Goal: Information Seeking & Learning: Learn about a topic

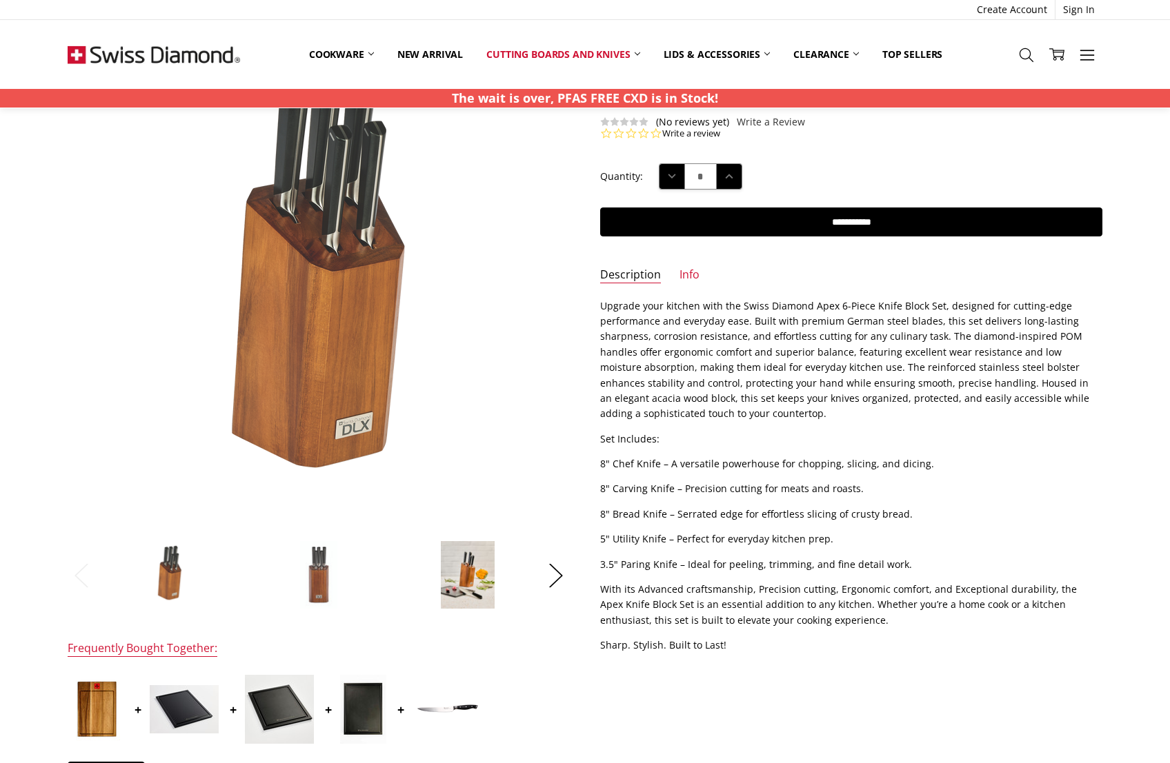
scroll to position [84, 0]
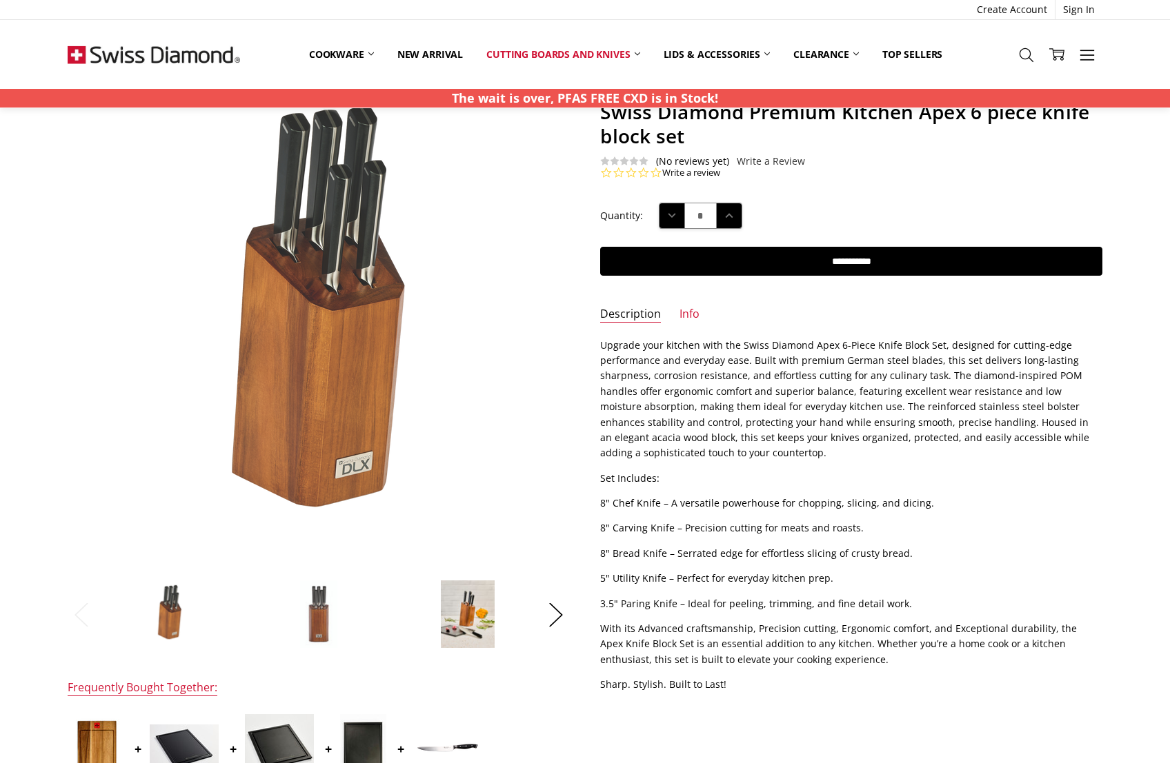
click at [337, 312] on img at bounding box center [318, 327] width 516 height 883
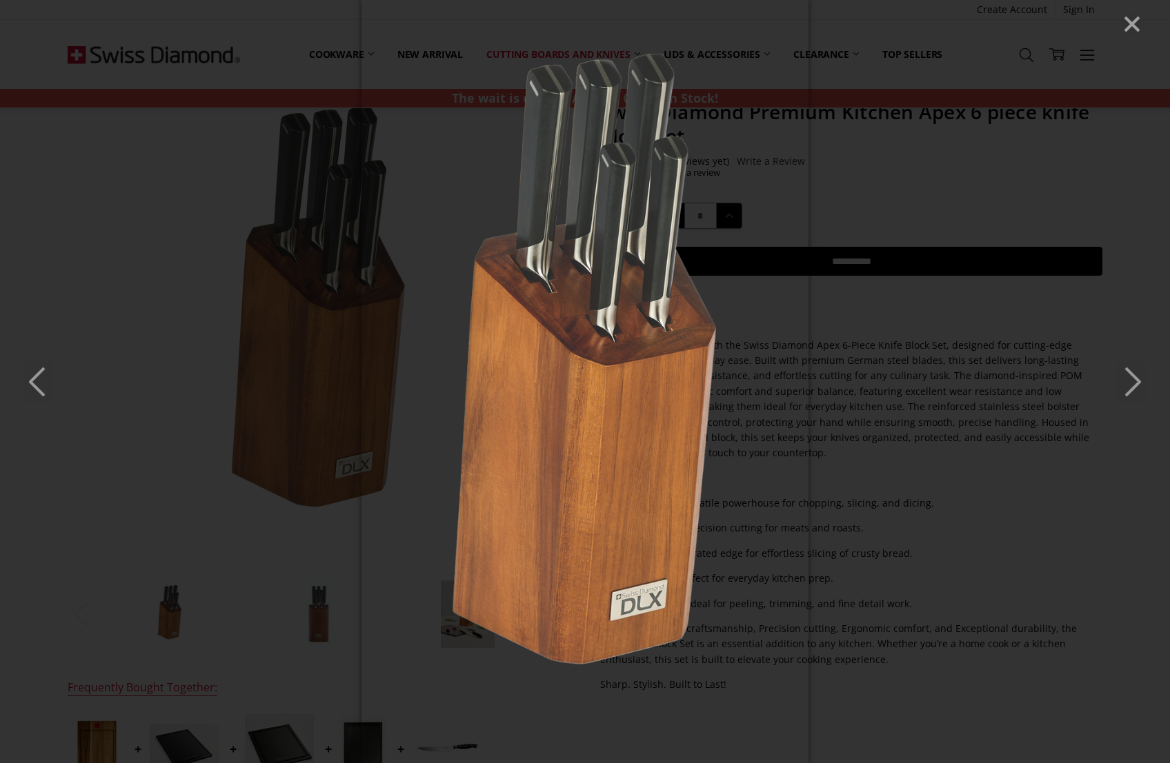
click at [1135, 30] on icon "Close" at bounding box center [1131, 24] width 21 height 21
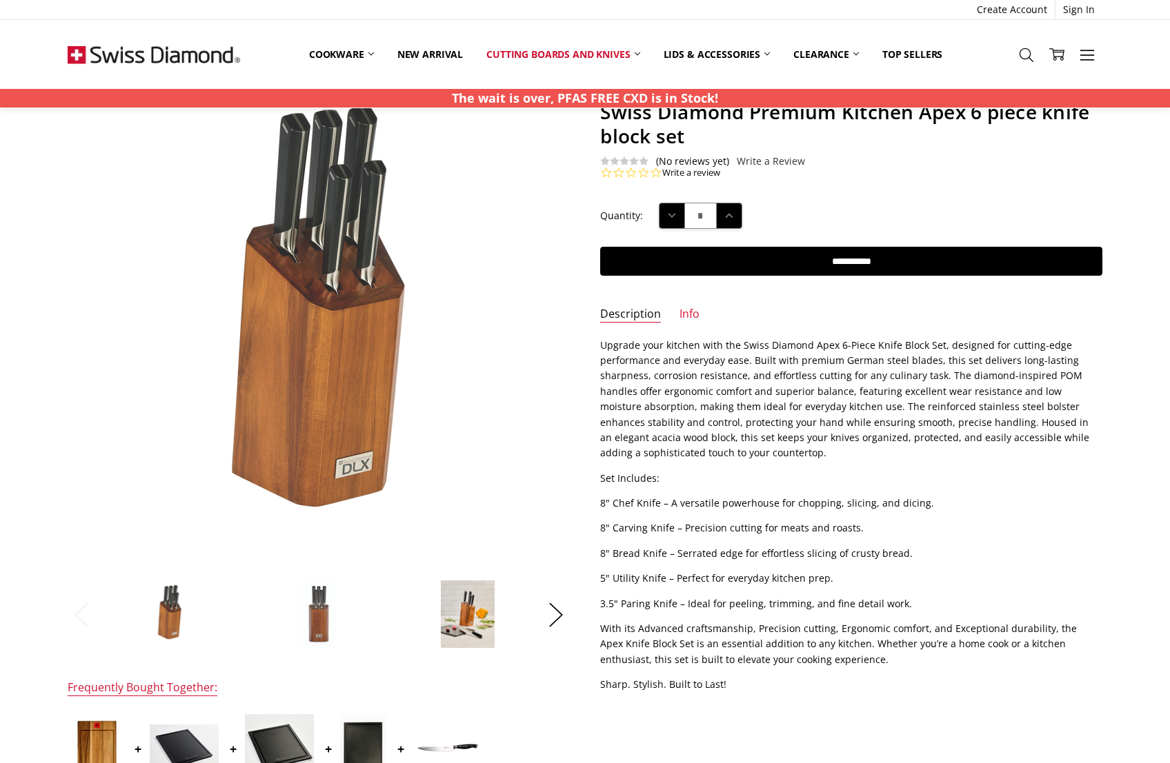
click at [482, 623] on img at bounding box center [467, 614] width 55 height 69
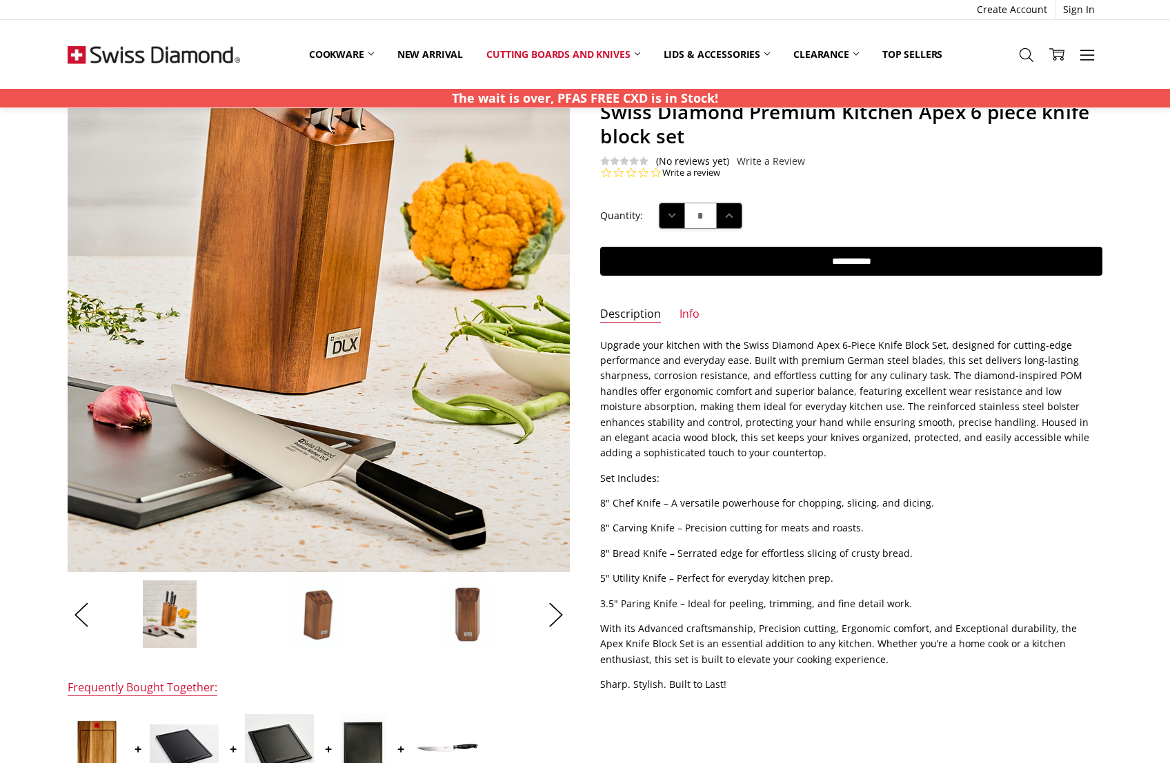
click at [372, 435] on img at bounding box center [296, 234] width 706 height 883
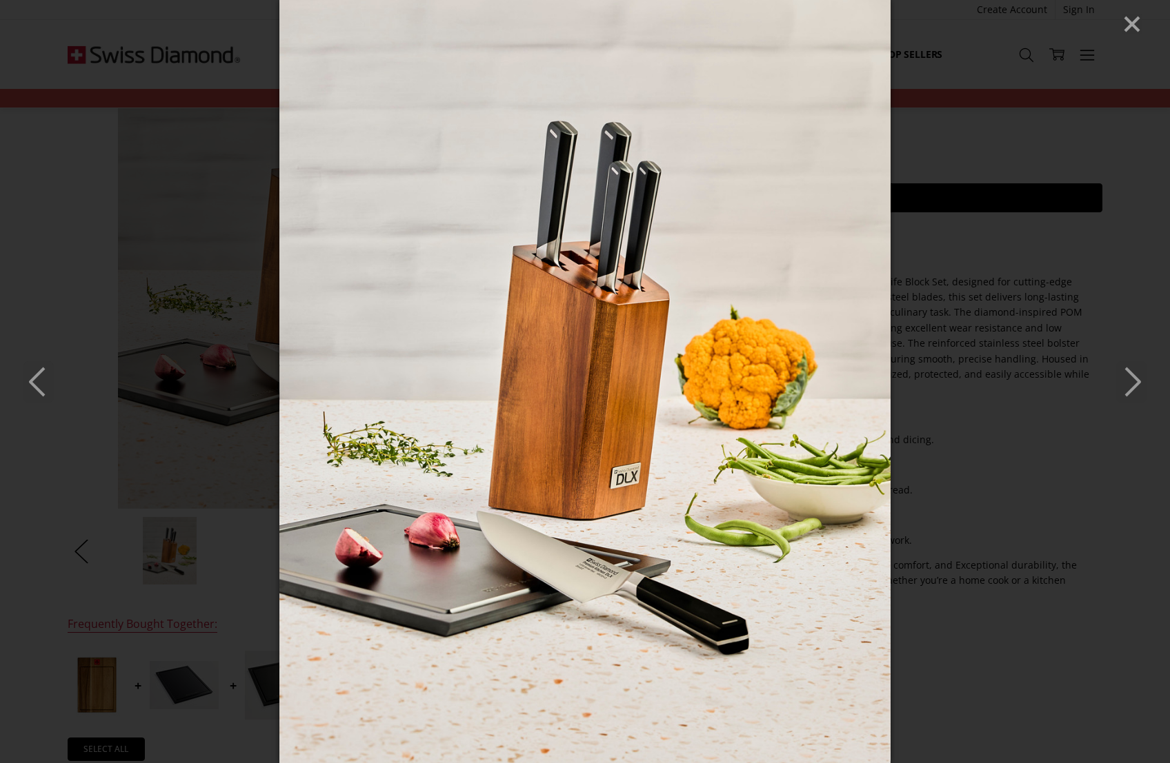
scroll to position [208, 0]
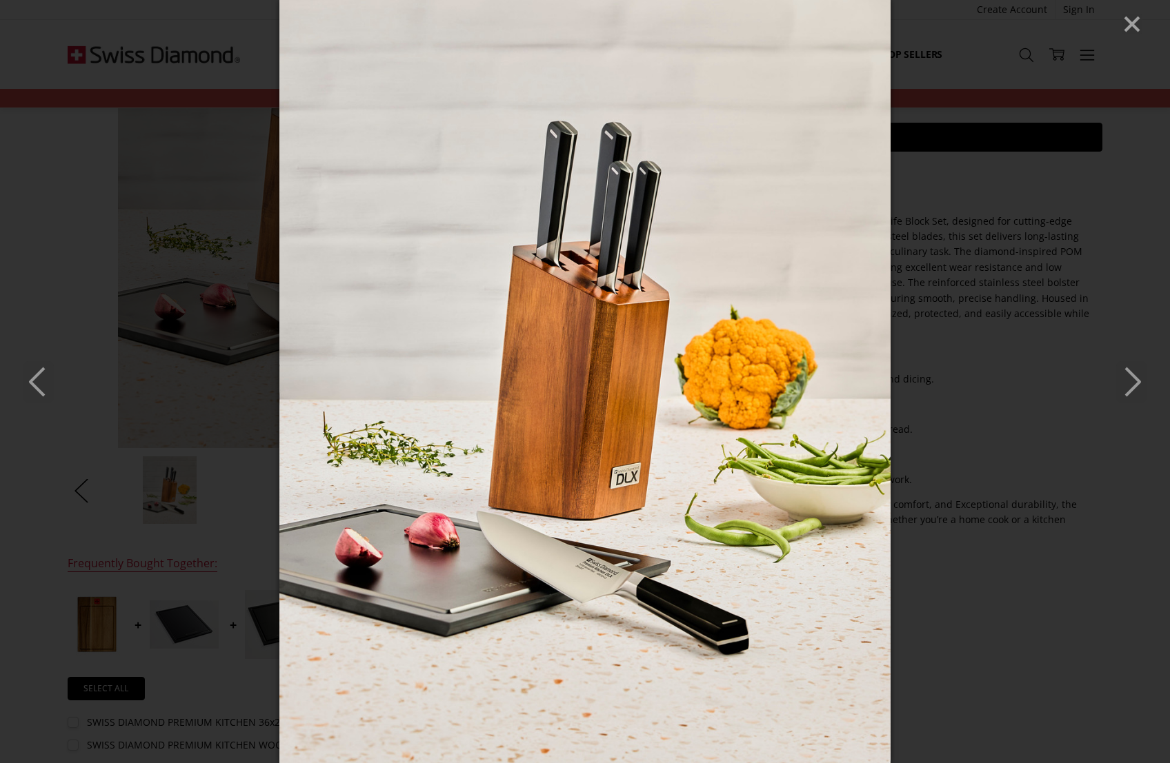
click at [1138, 31] on icon "Close" at bounding box center [1131, 24] width 21 height 21
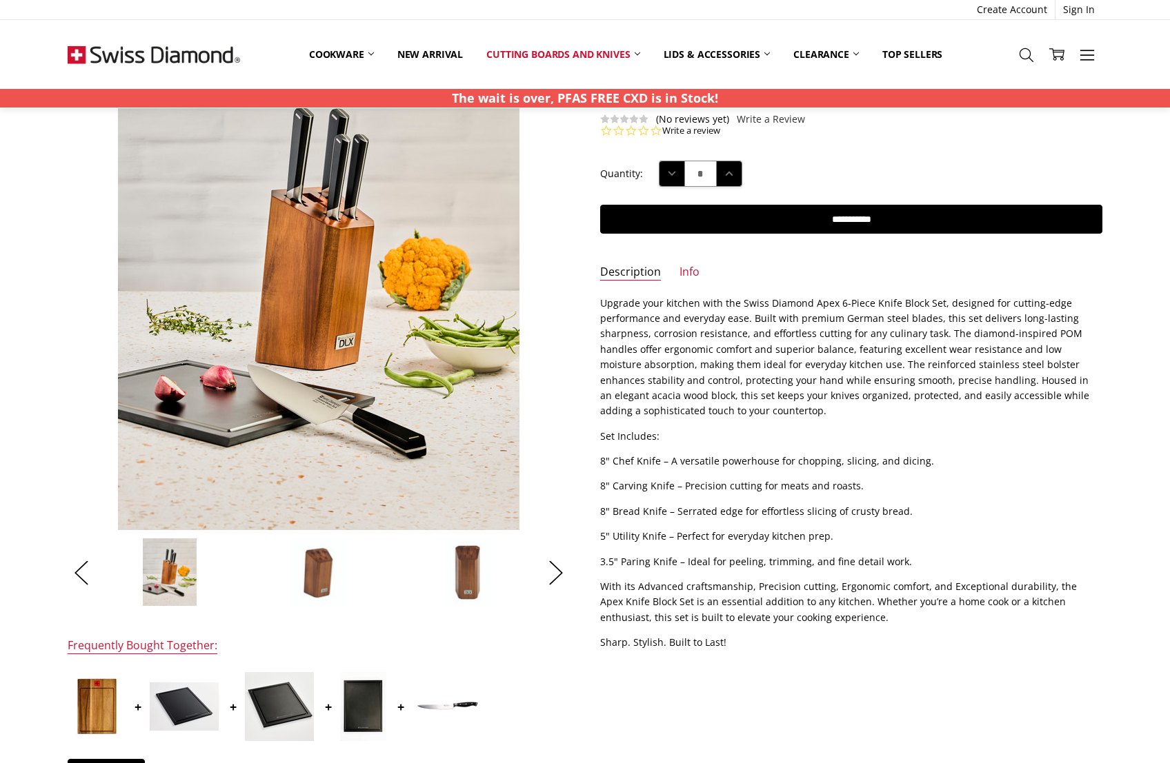
scroll to position [115, 0]
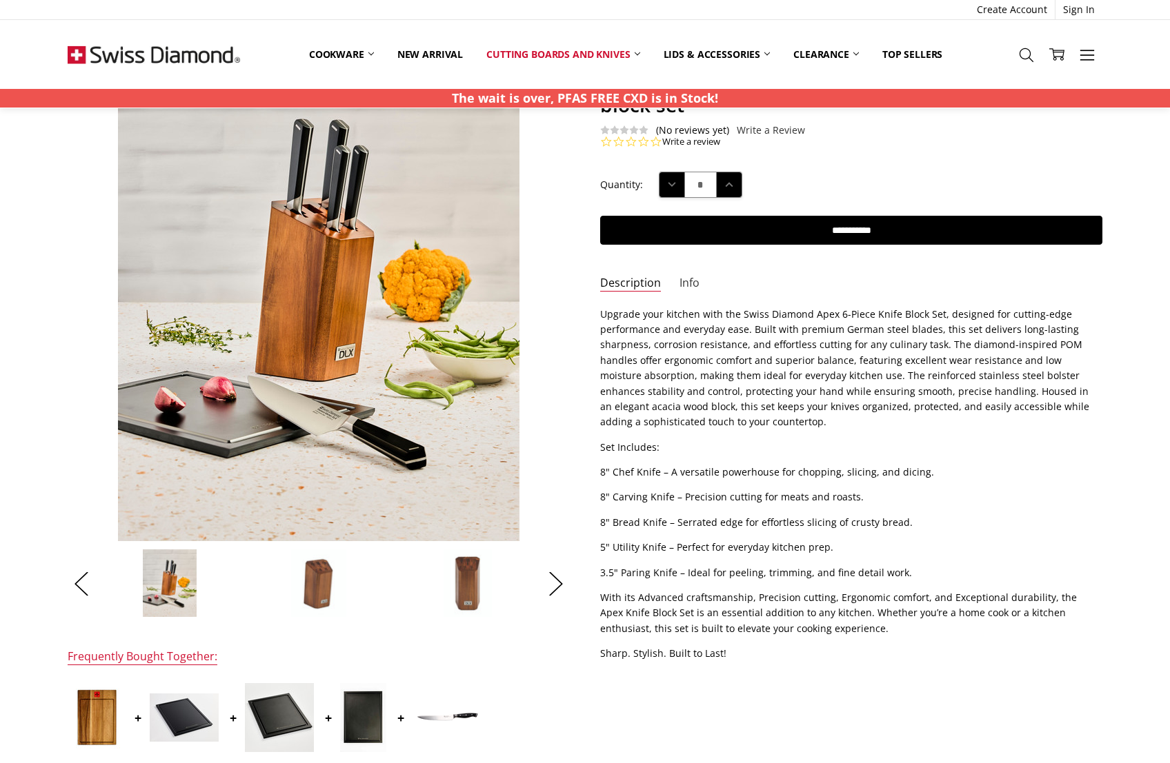
click at [685, 281] on link "Info" at bounding box center [689, 284] width 20 height 16
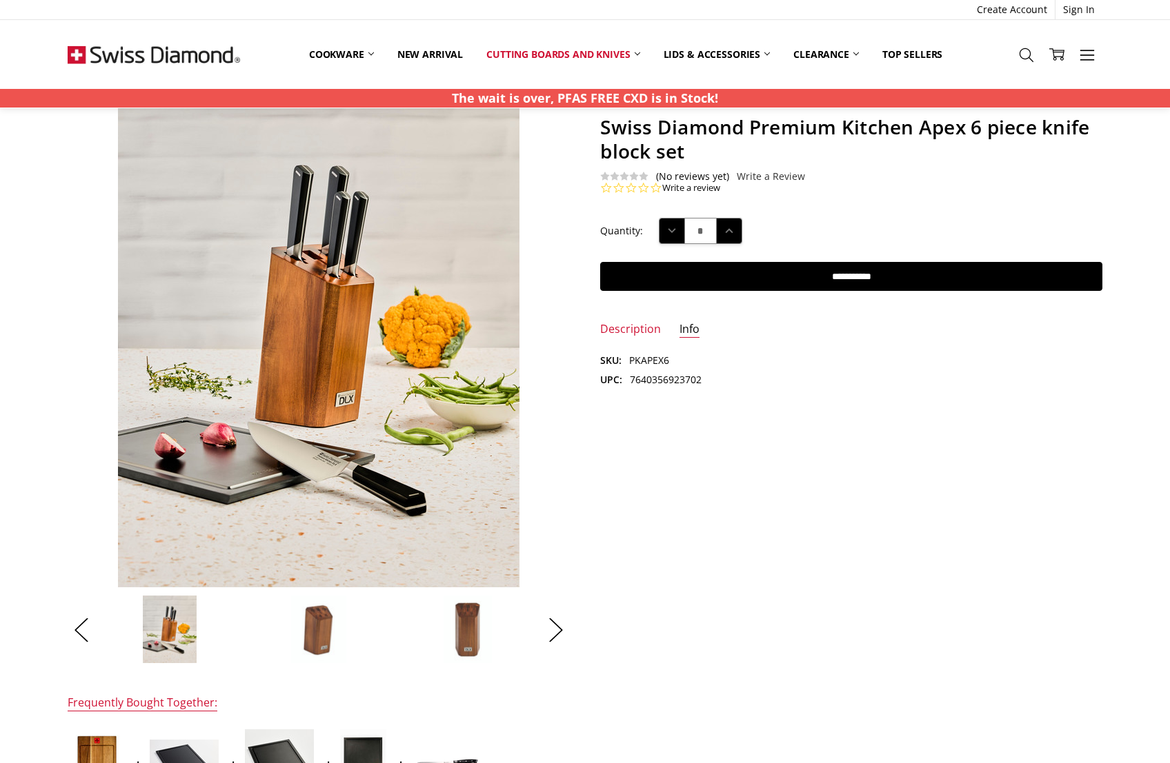
scroll to position [68, 0]
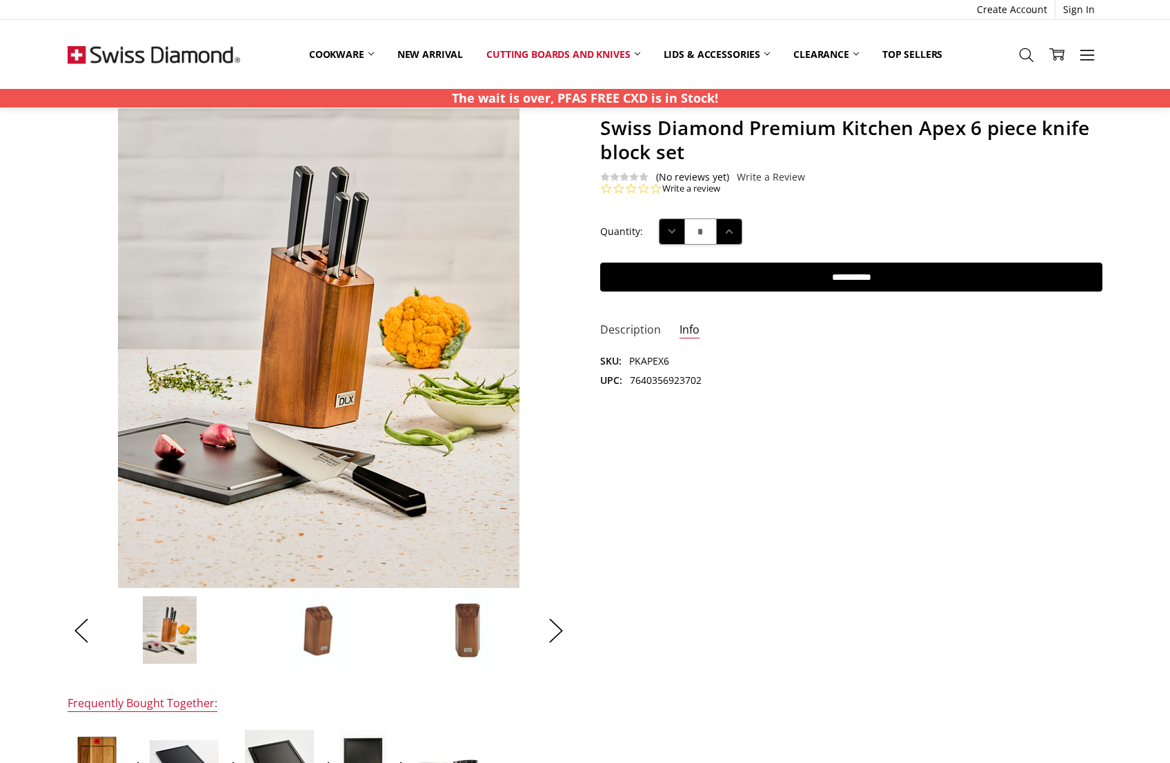
click at [623, 324] on link "Description" at bounding box center [630, 331] width 61 height 16
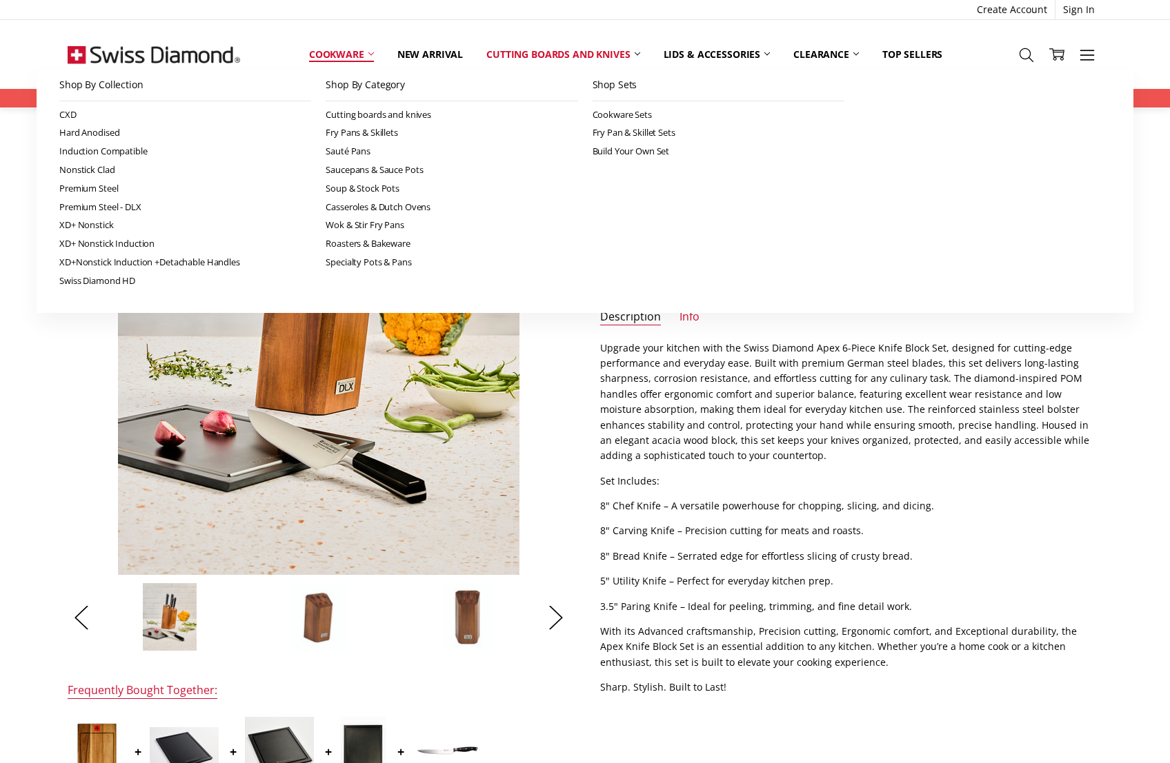
scroll to position [83, 0]
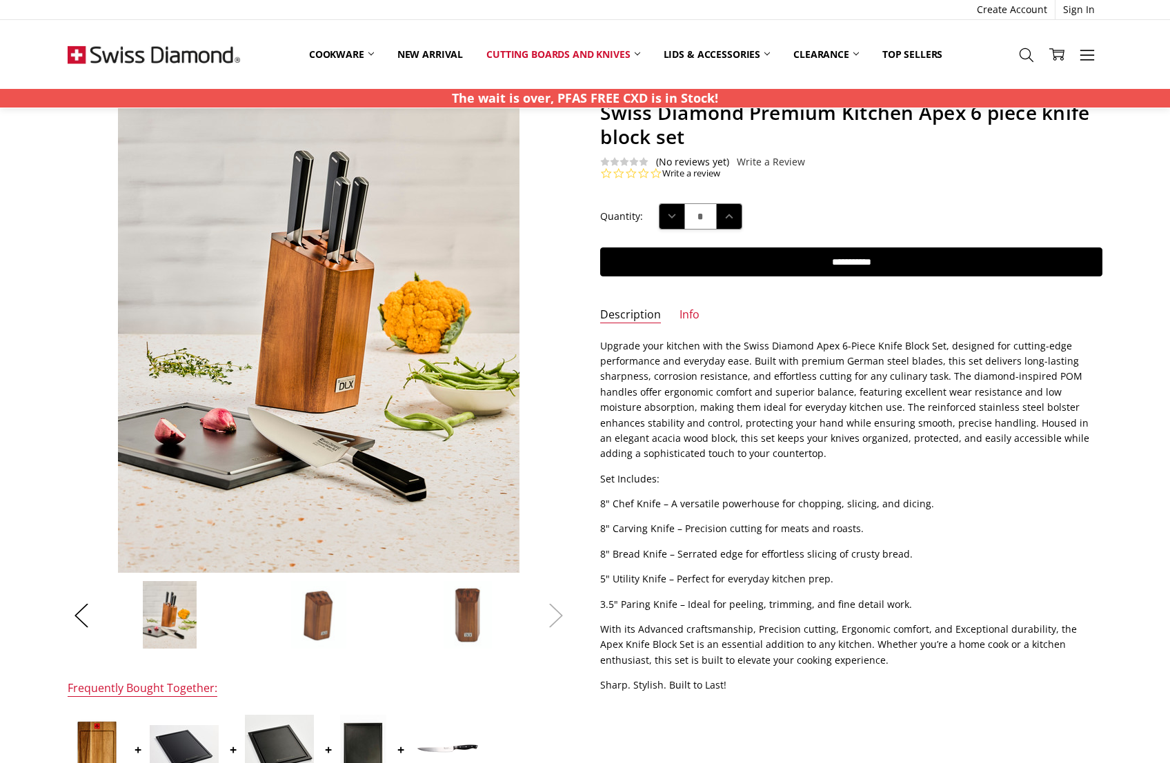
click at [559, 615] on button "Next" at bounding box center [556, 615] width 28 height 42
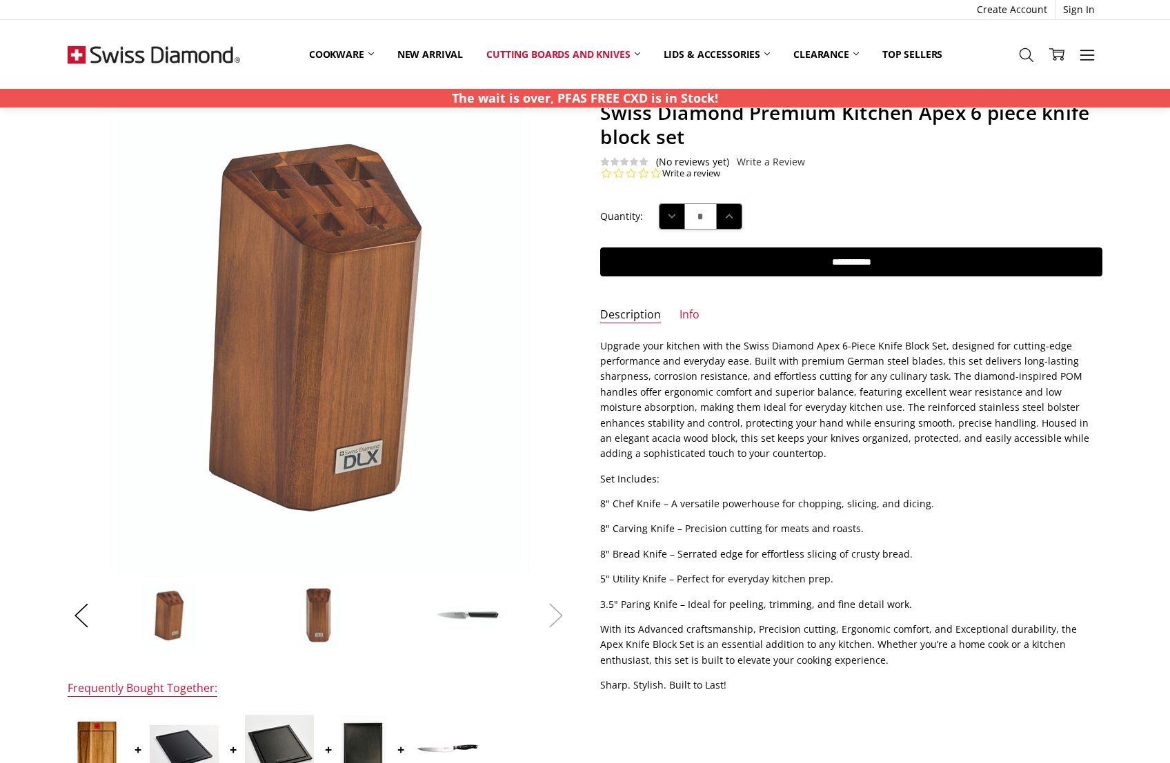
click at [559, 615] on button "Next" at bounding box center [556, 615] width 28 height 42
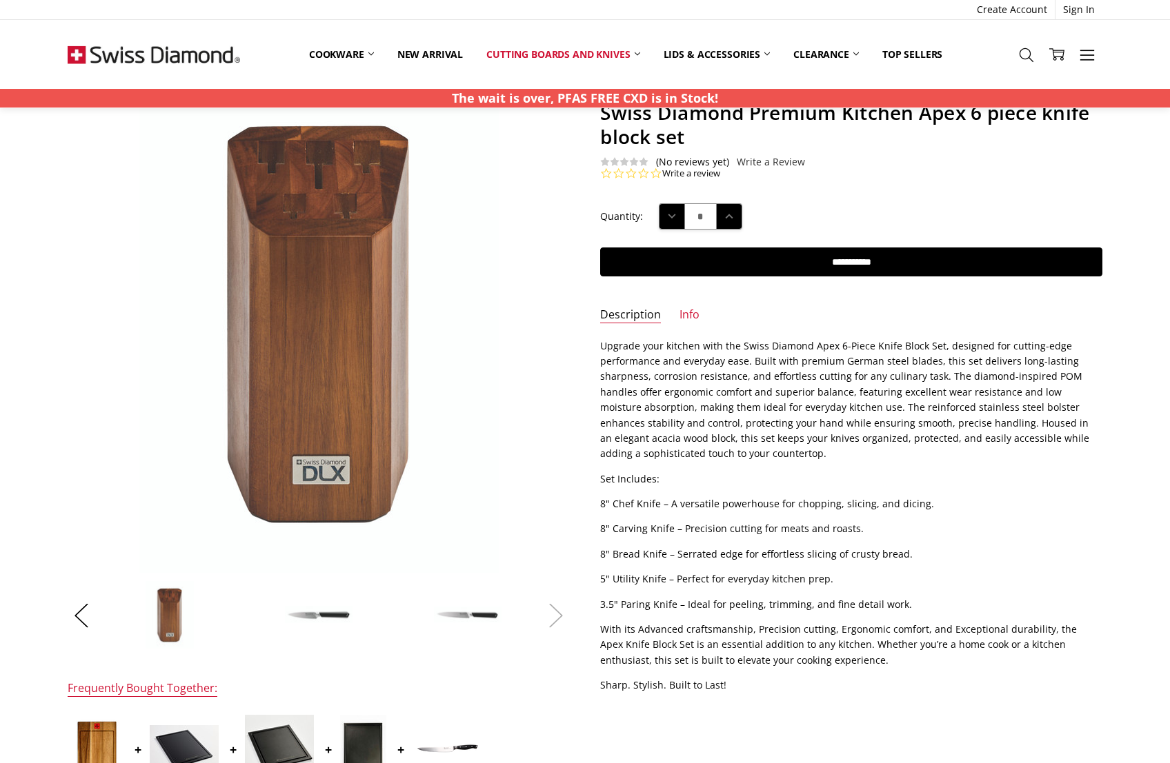
click at [559, 615] on button "Next" at bounding box center [556, 615] width 28 height 42
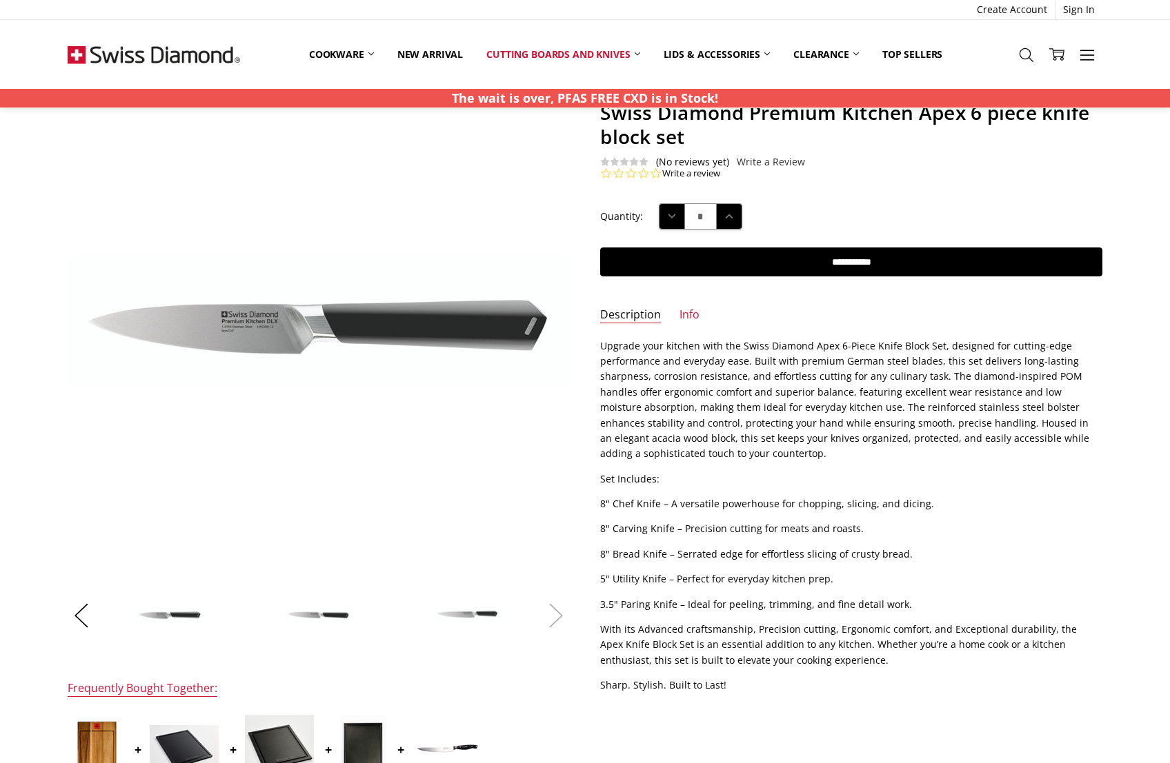
click at [559, 615] on button "Next" at bounding box center [556, 615] width 28 height 42
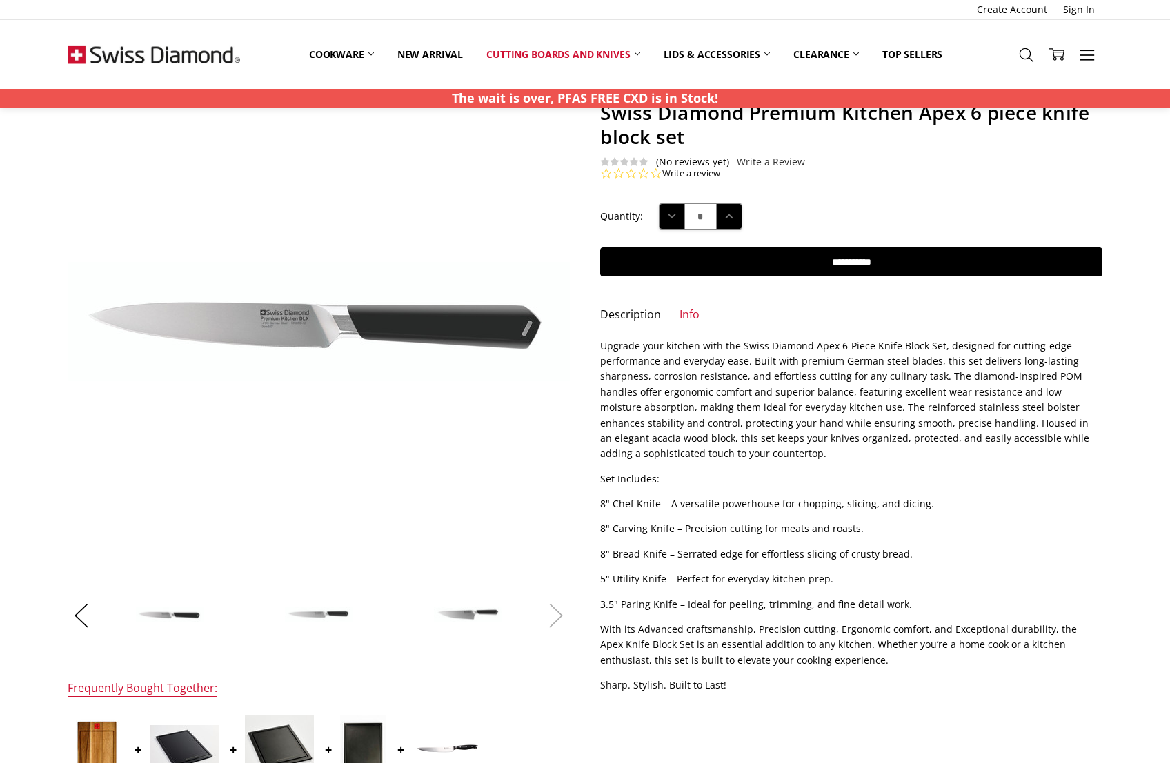
click at [559, 615] on button "Next" at bounding box center [556, 615] width 28 height 42
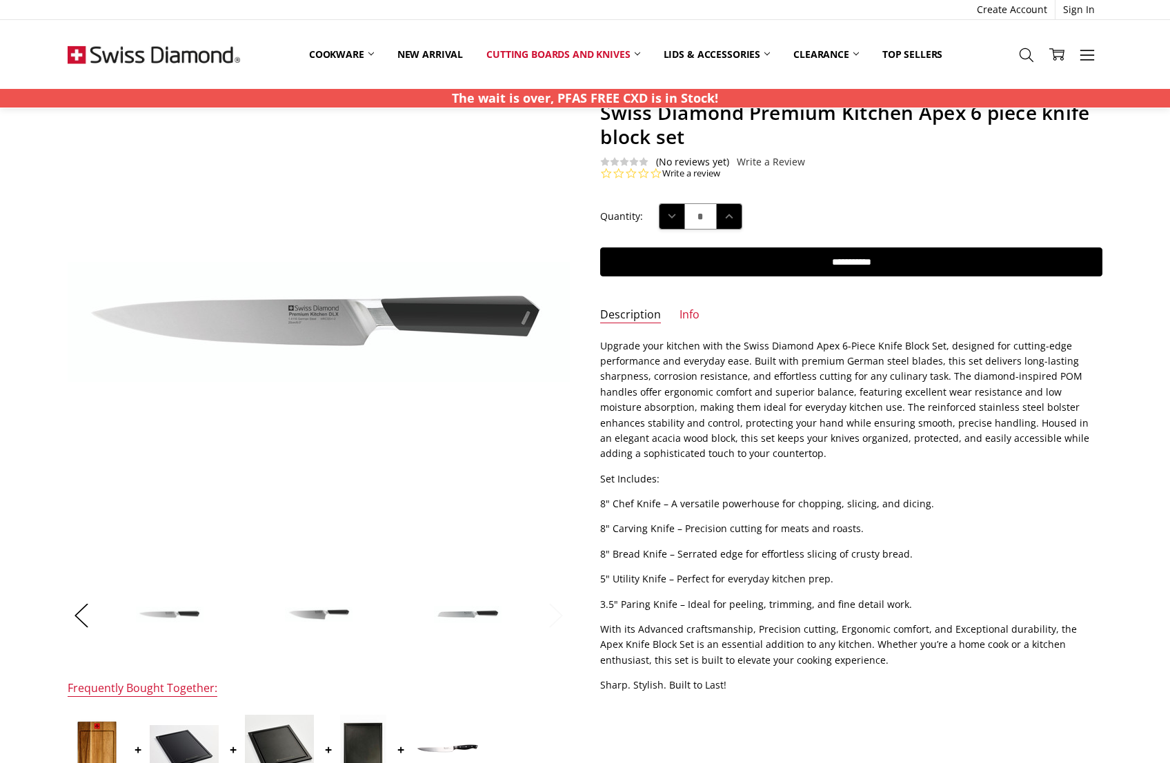
click at [559, 615] on button "Next" at bounding box center [556, 615] width 28 height 42
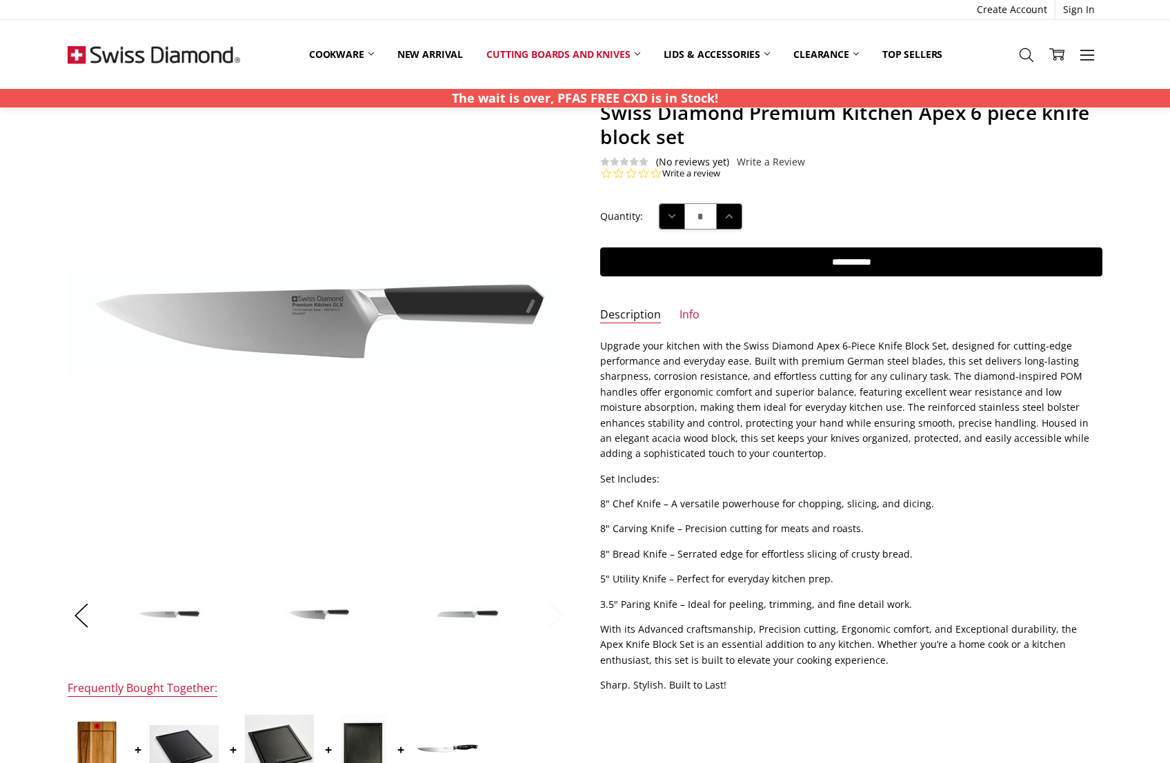
click at [559, 615] on button "Next" at bounding box center [556, 615] width 28 height 42
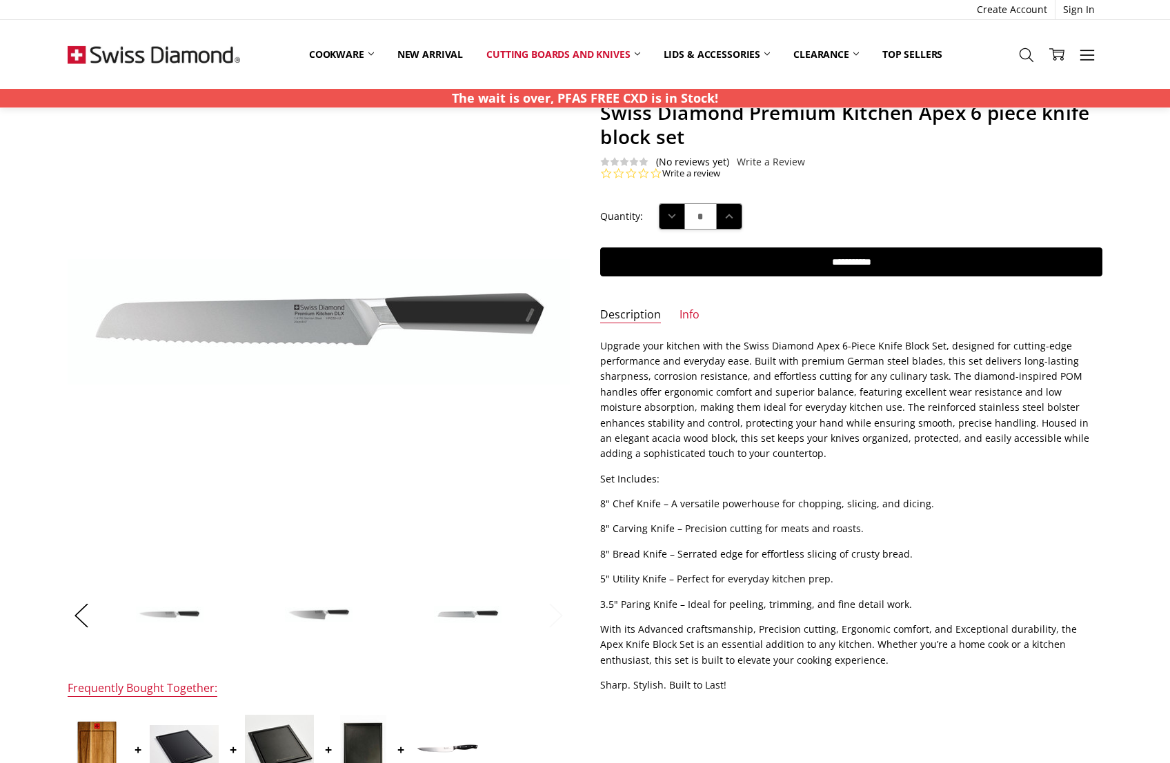
click at [559, 615] on button "Next" at bounding box center [556, 615] width 28 height 42
click at [325, 615] on img at bounding box center [318, 615] width 69 height 17
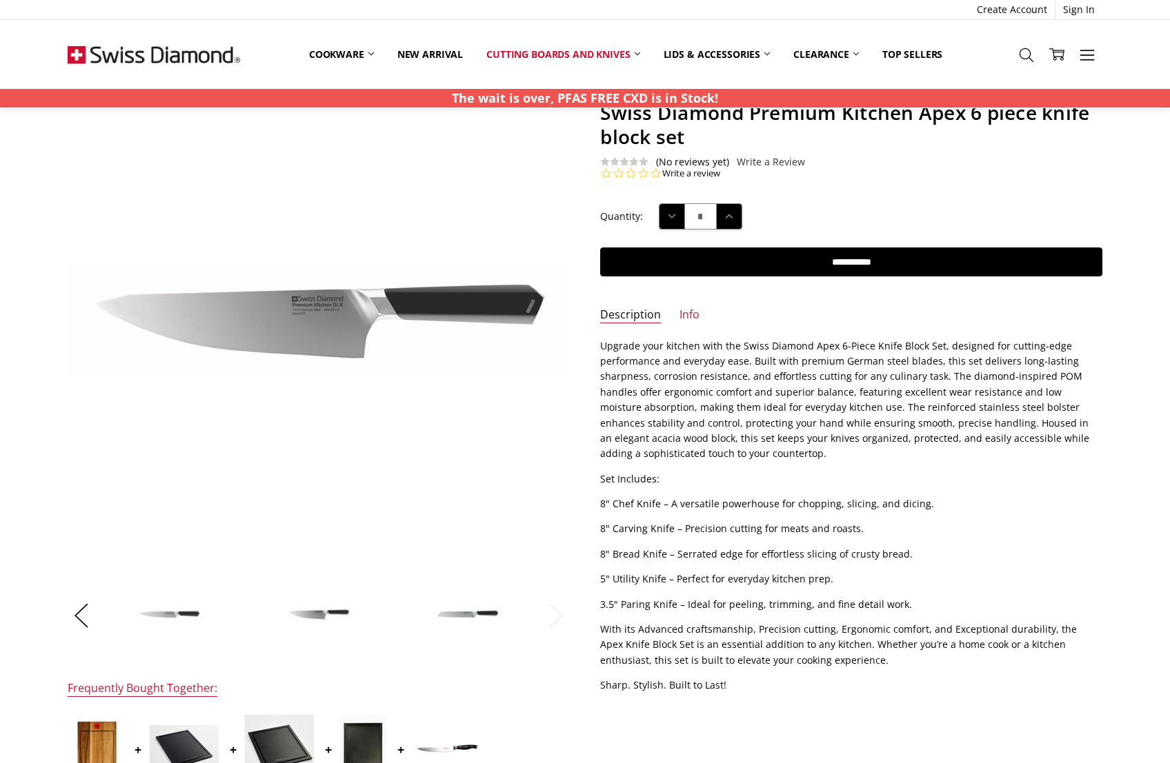
click at [307, 614] on img at bounding box center [318, 615] width 69 height 17
click at [166, 610] on img at bounding box center [169, 615] width 69 height 18
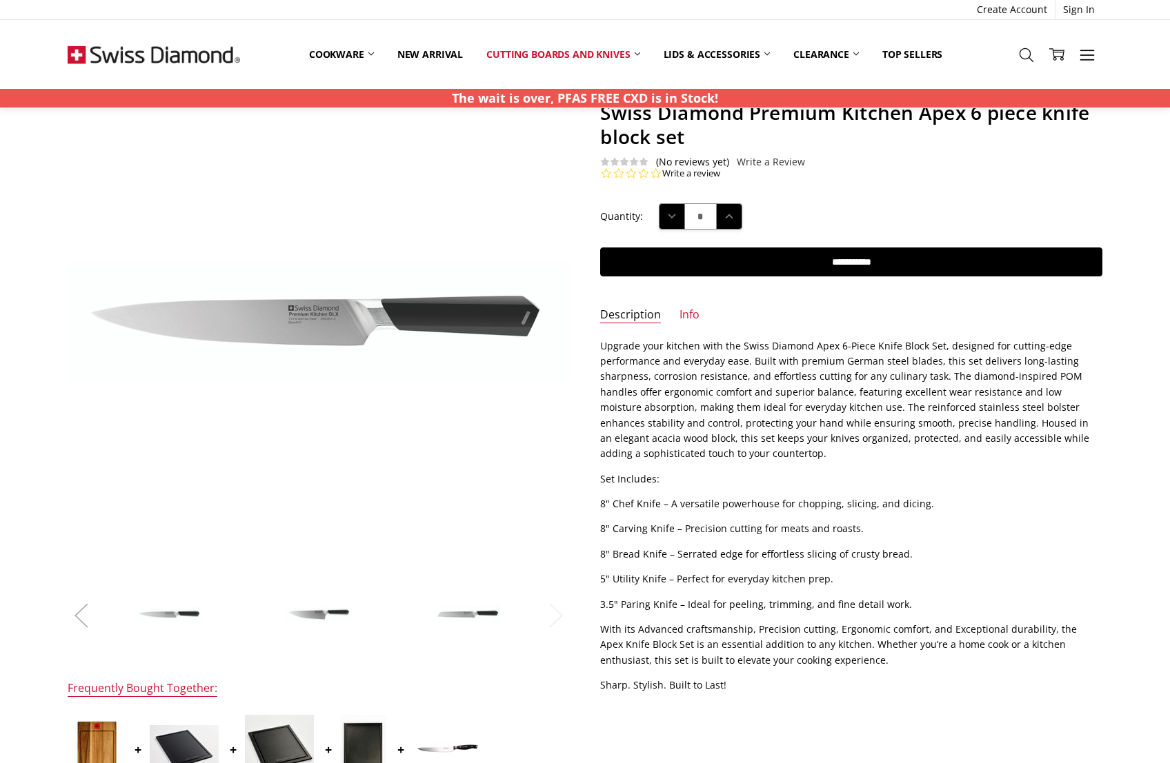
click at [81, 608] on button "Previous" at bounding box center [82, 615] width 28 height 42
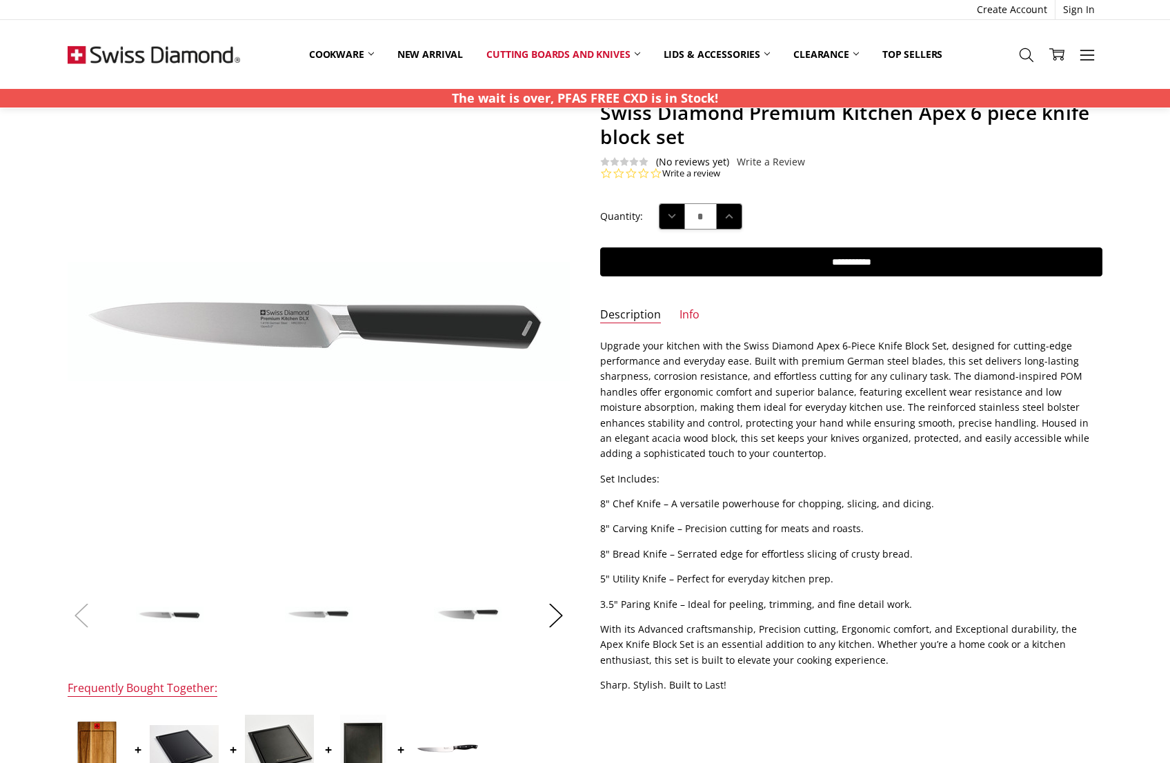
click at [81, 609] on button "Previous" at bounding box center [82, 615] width 28 height 42
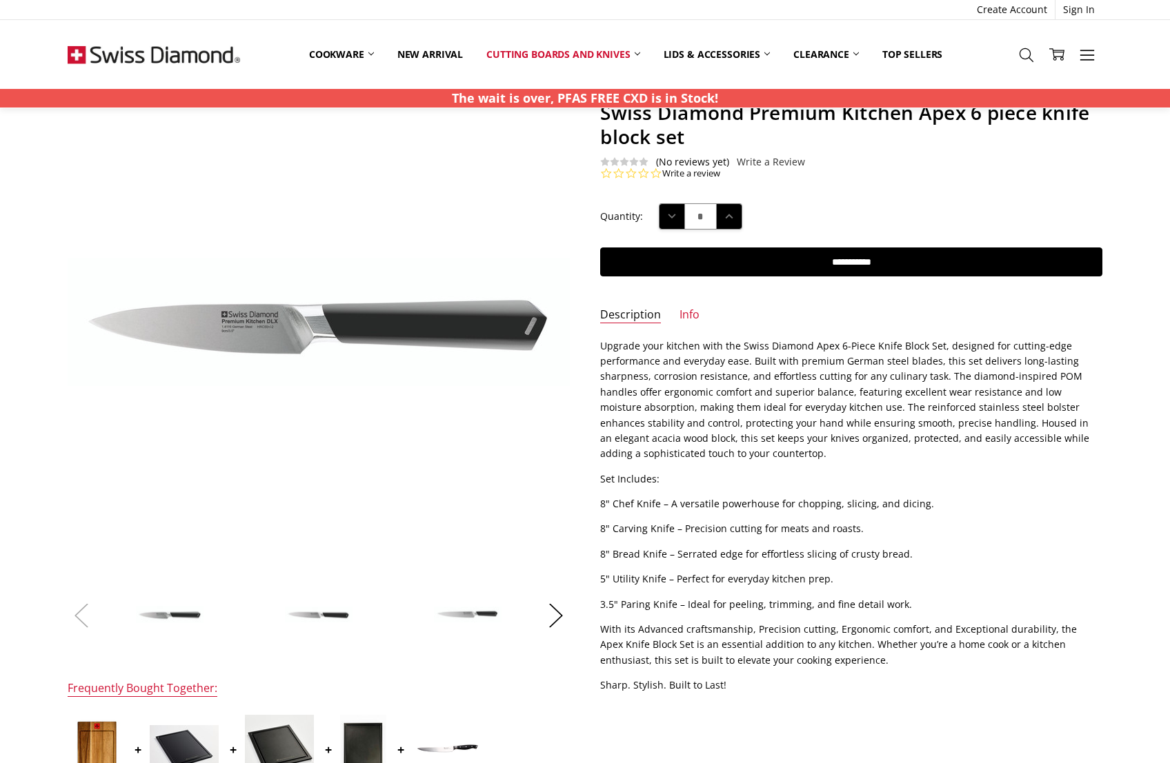
click at [81, 609] on button "Previous" at bounding box center [82, 615] width 28 height 42
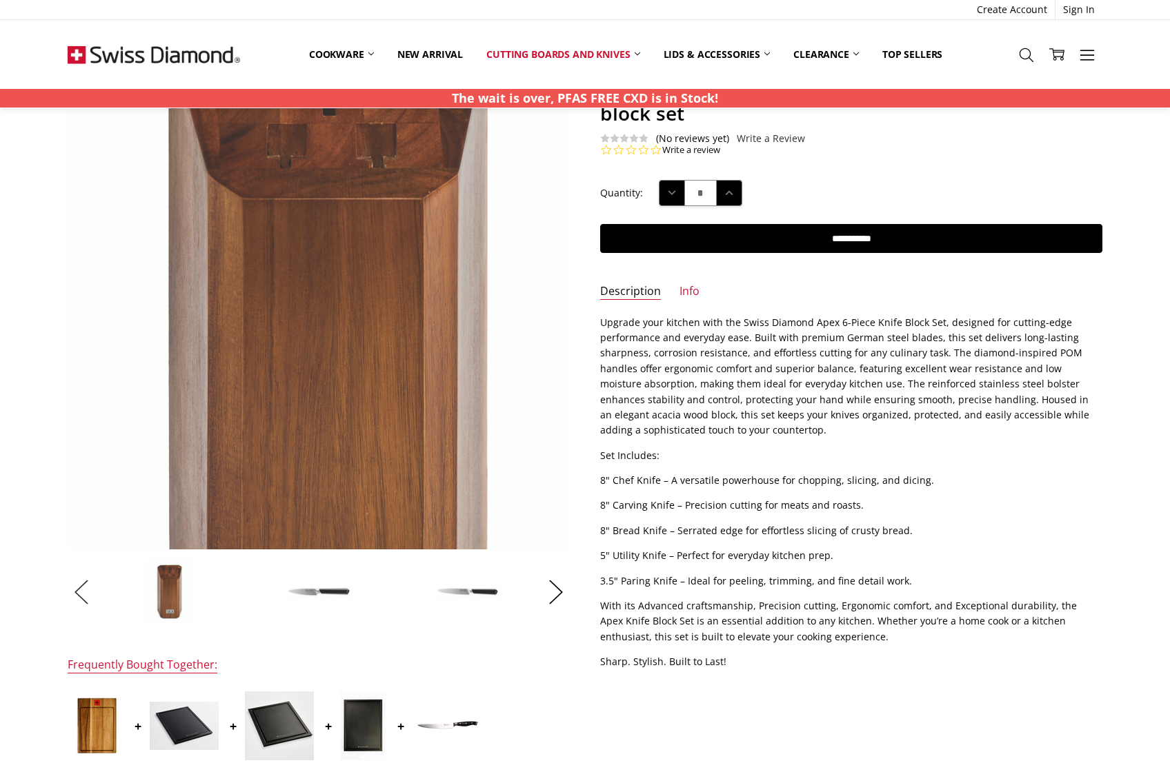
scroll to position [105, 0]
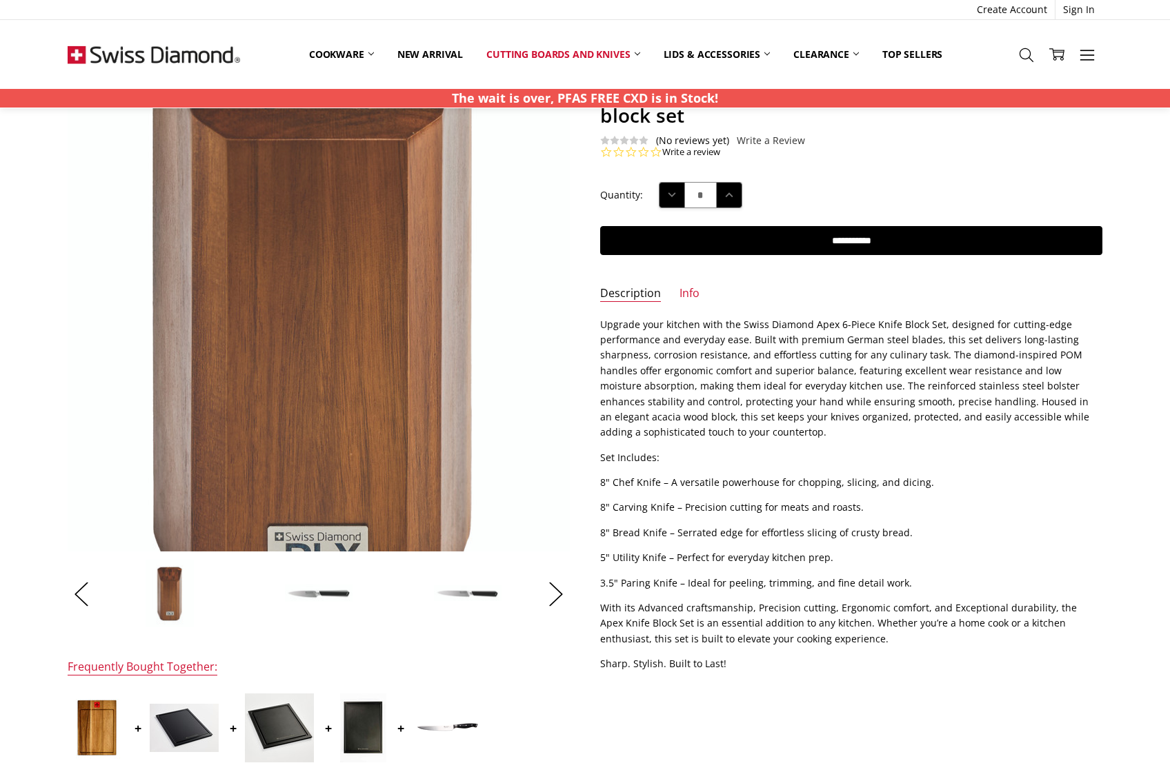
click at [336, 313] on img at bounding box center [314, 290] width 632 height 883
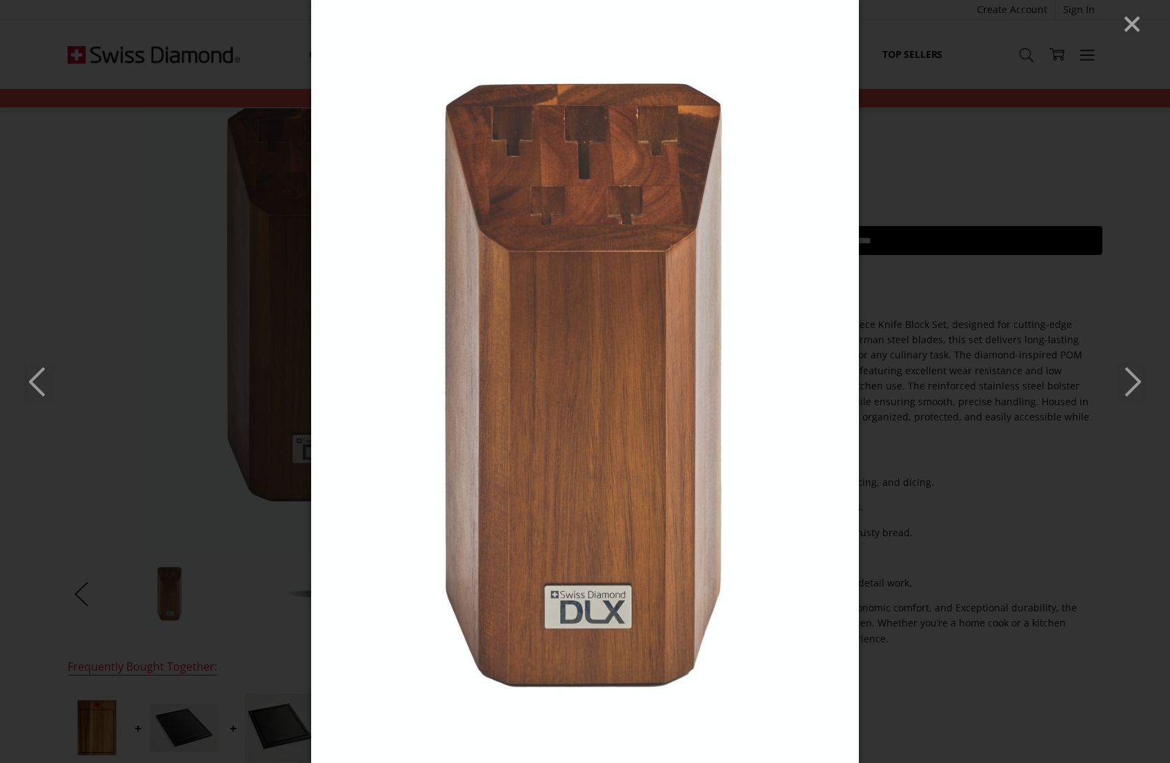
click at [41, 388] on icon "Previous" at bounding box center [38, 381] width 30 height 41
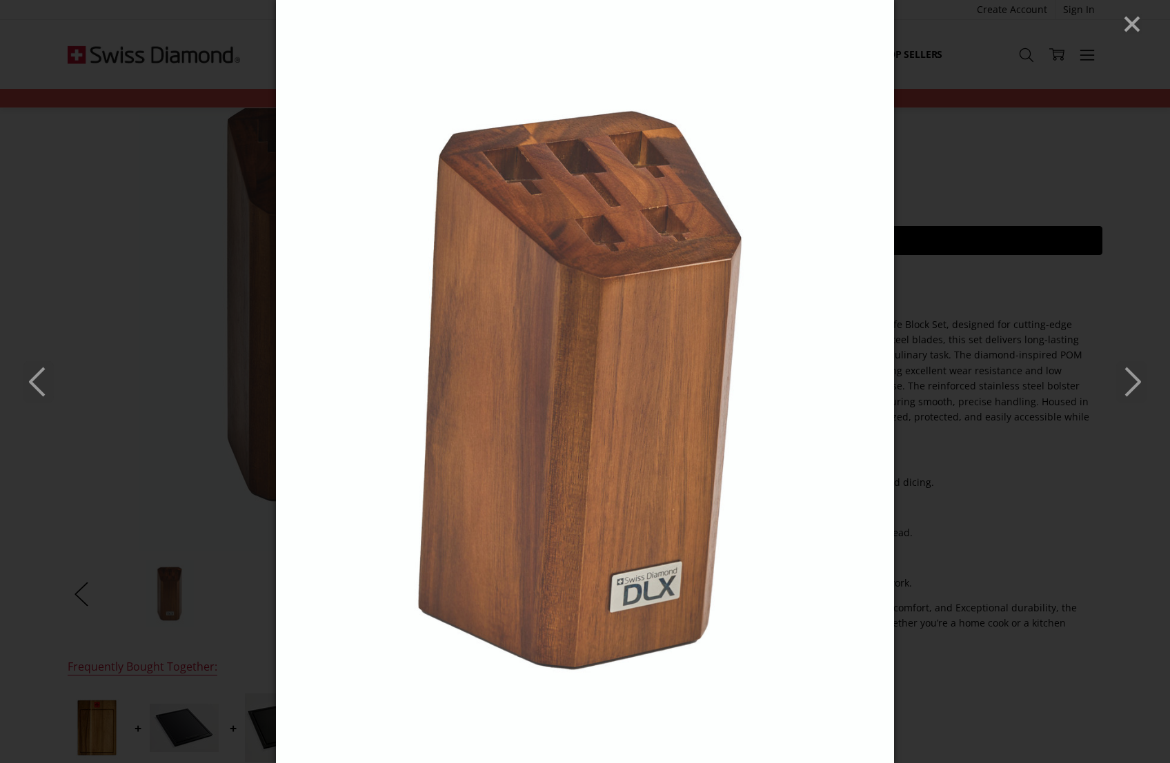
click at [40, 388] on icon "Previous" at bounding box center [38, 381] width 30 height 41
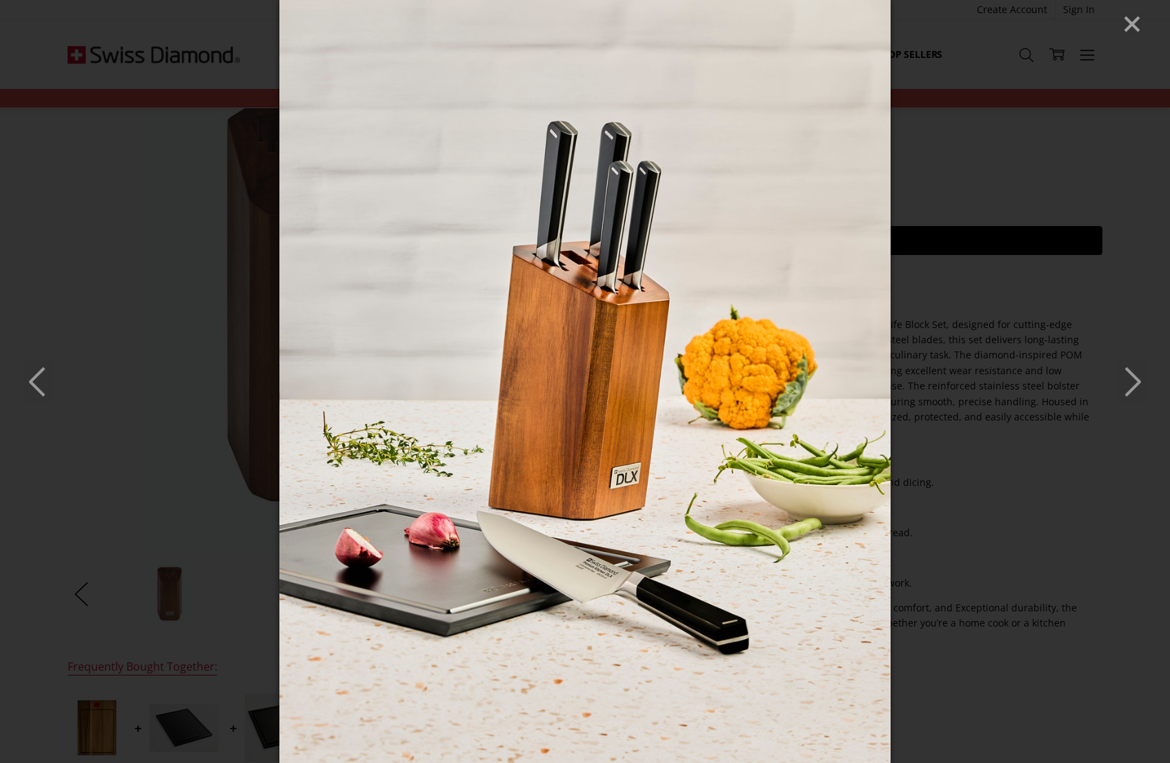
click at [40, 388] on icon "Previous" at bounding box center [38, 381] width 30 height 41
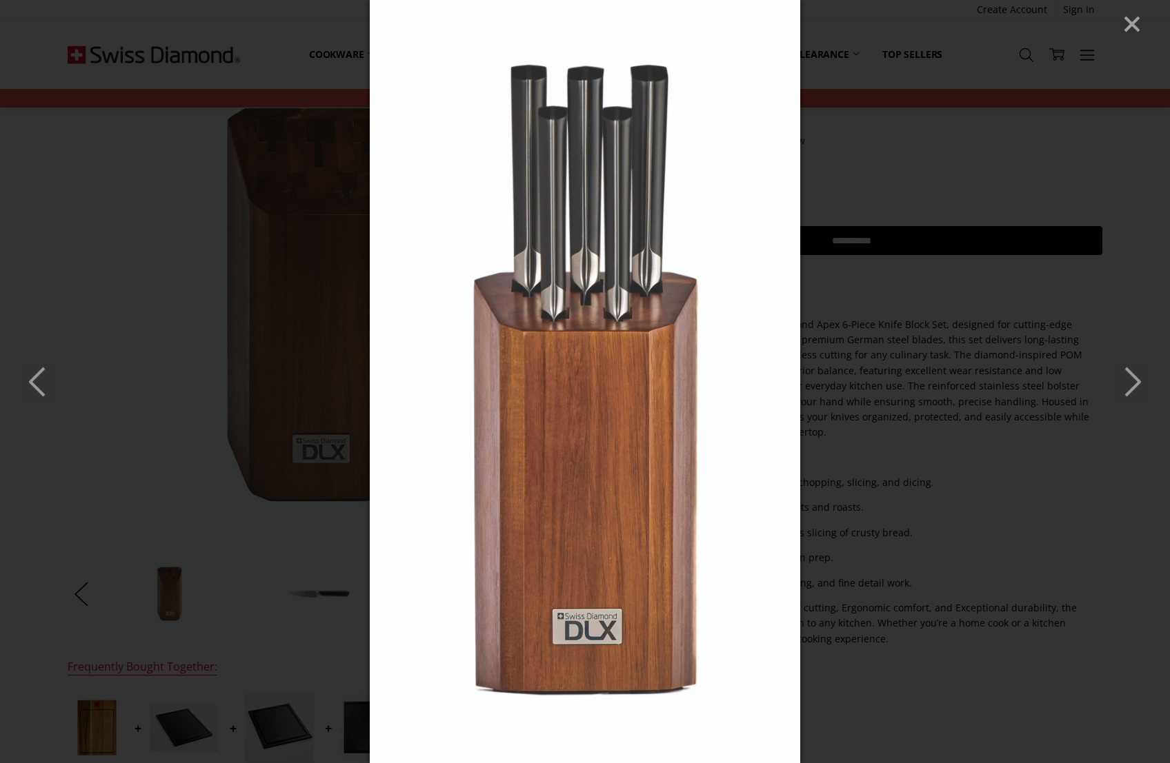
click at [40, 388] on icon "Previous" at bounding box center [38, 381] width 30 height 41
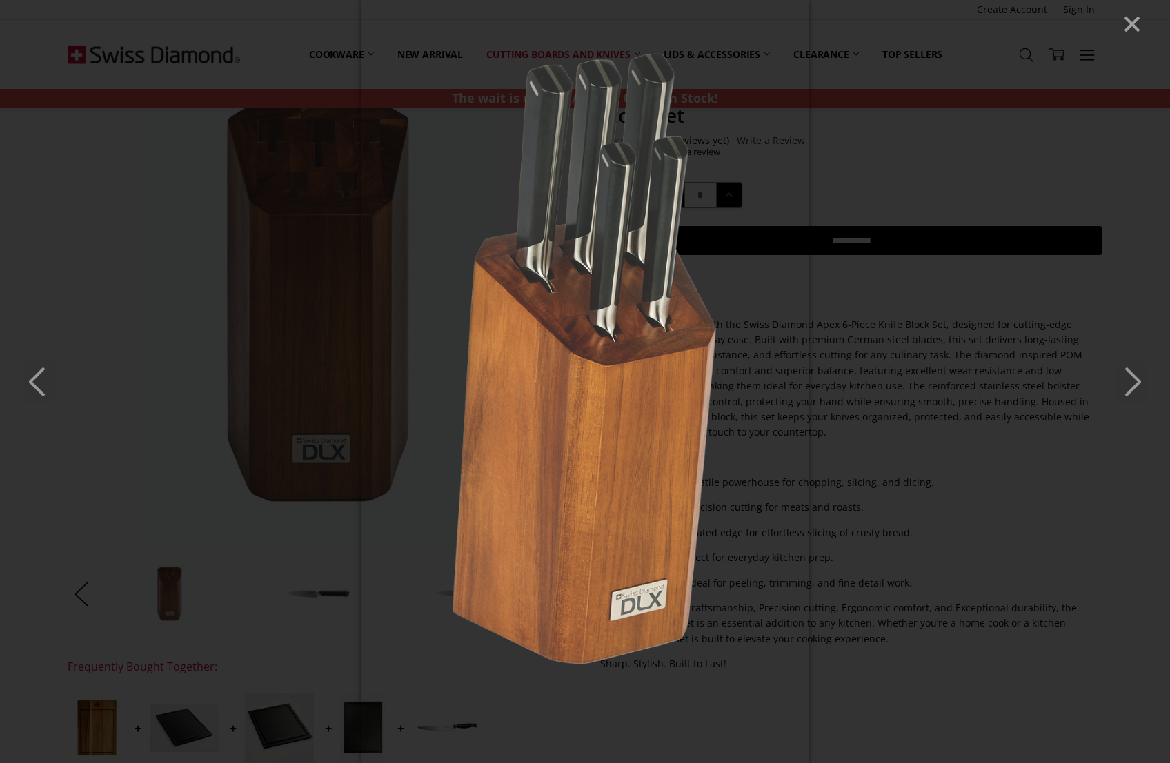
click at [1132, 20] on icon "Close" at bounding box center [1131, 24] width 21 height 21
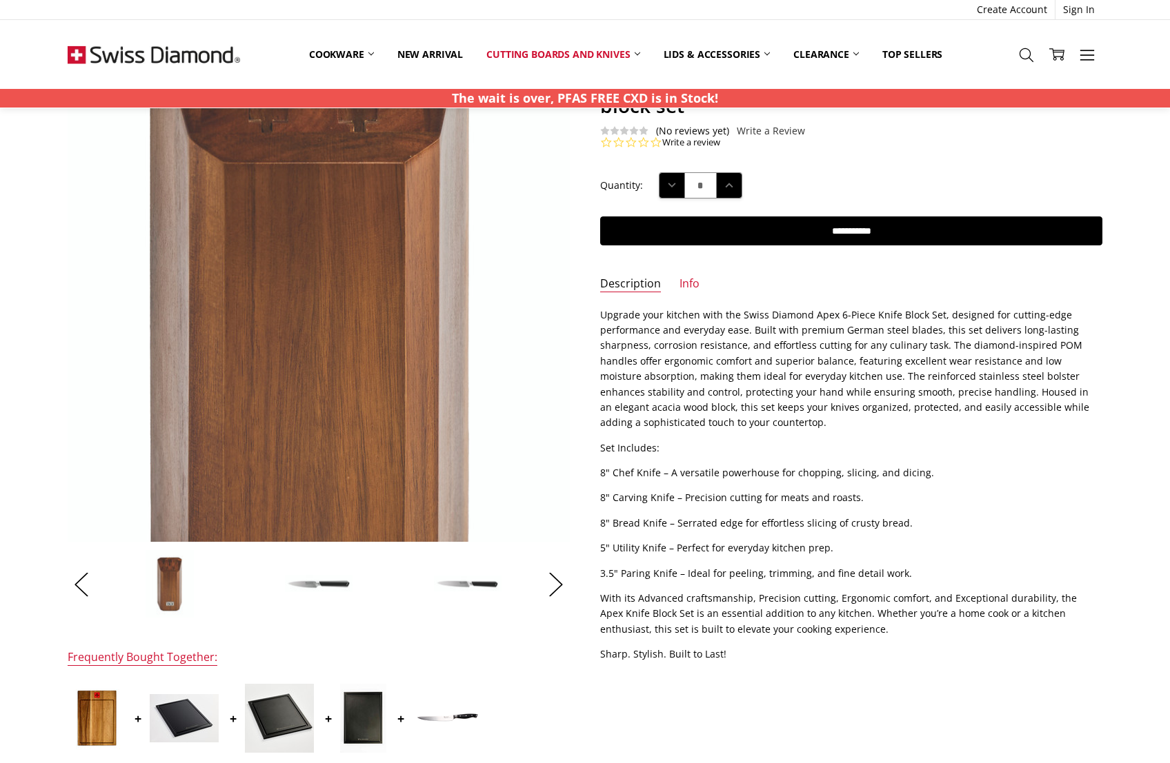
scroll to position [121, 0]
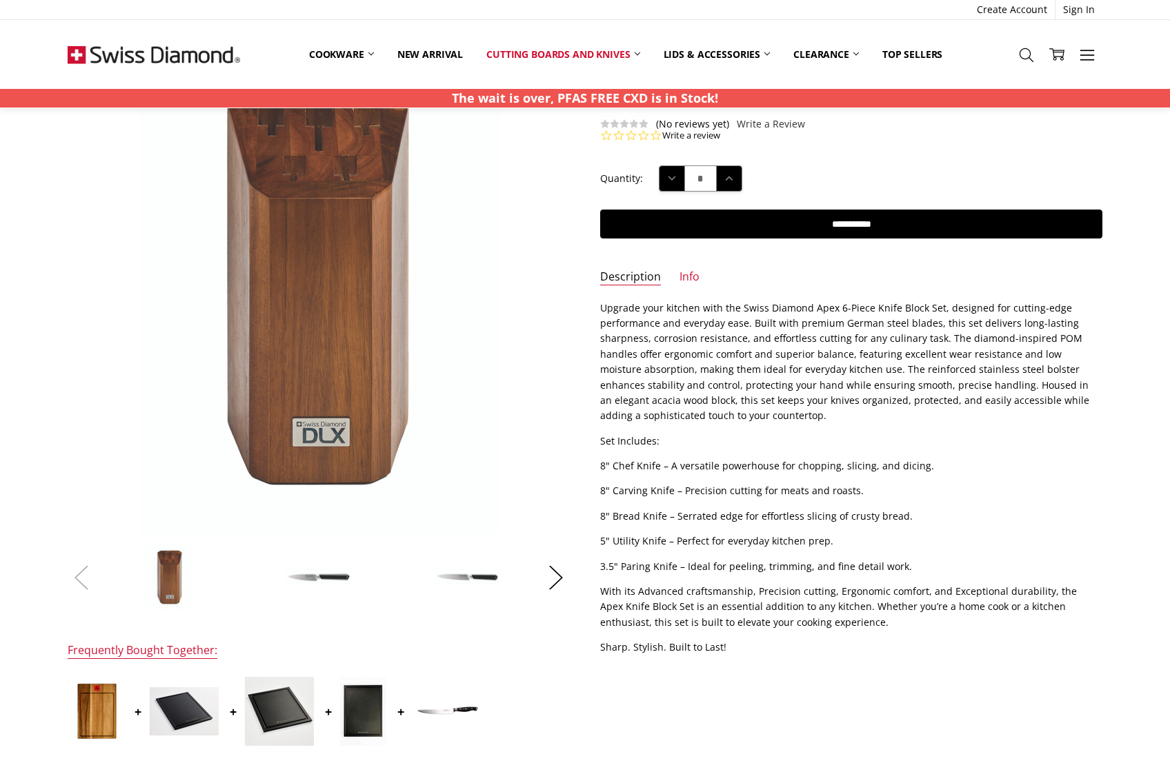
click at [88, 581] on button "Previous" at bounding box center [82, 577] width 28 height 42
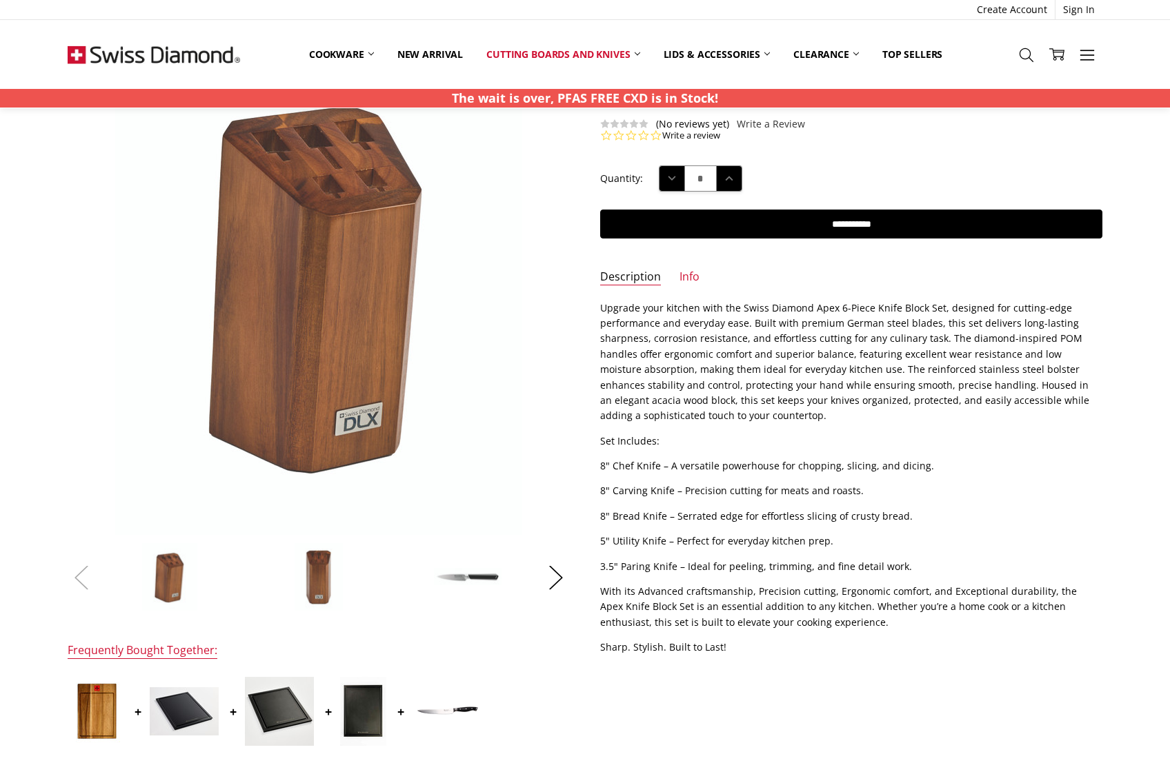
click at [88, 581] on button "Previous" at bounding box center [82, 577] width 28 height 42
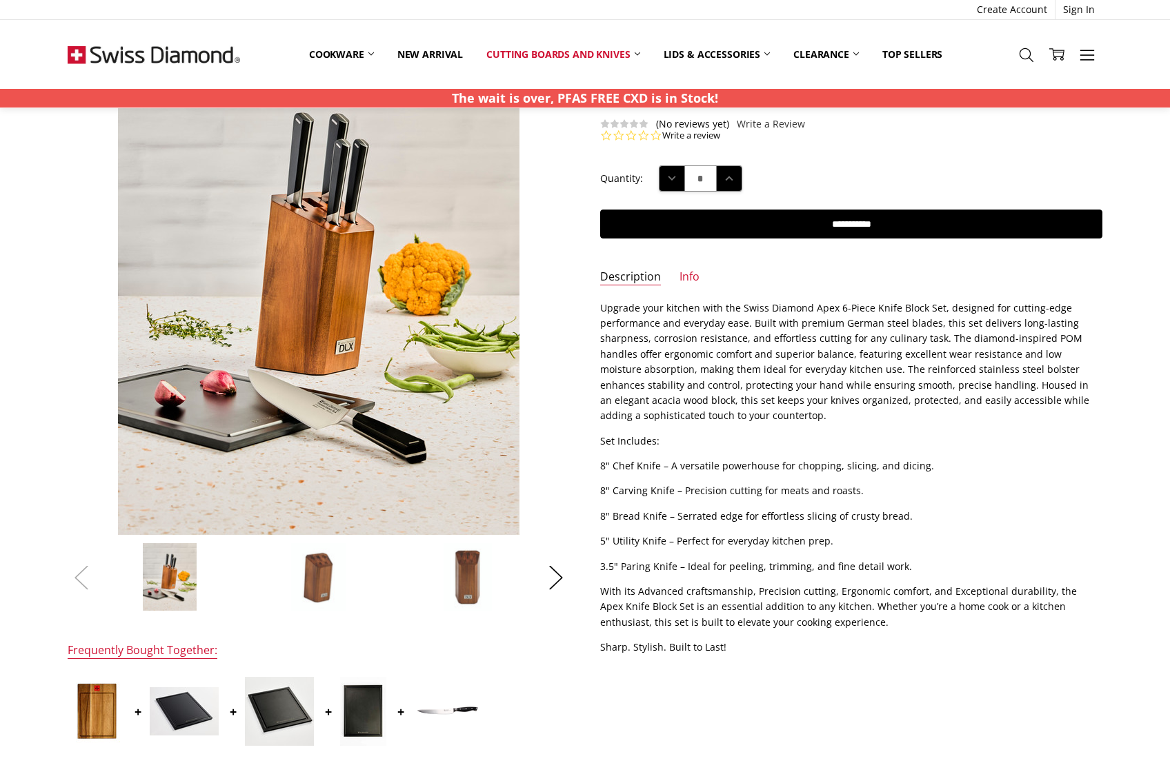
click at [88, 581] on button "Previous" at bounding box center [82, 577] width 28 height 42
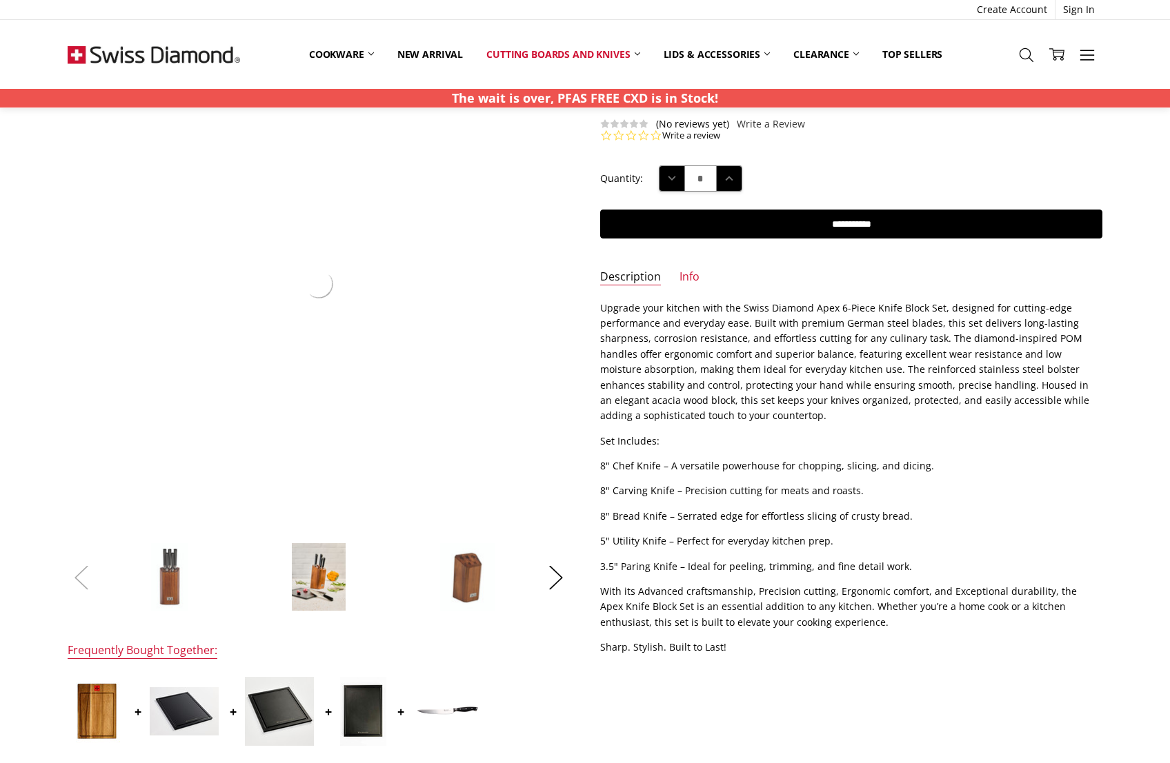
click at [88, 581] on button "Previous" at bounding box center [82, 577] width 28 height 42
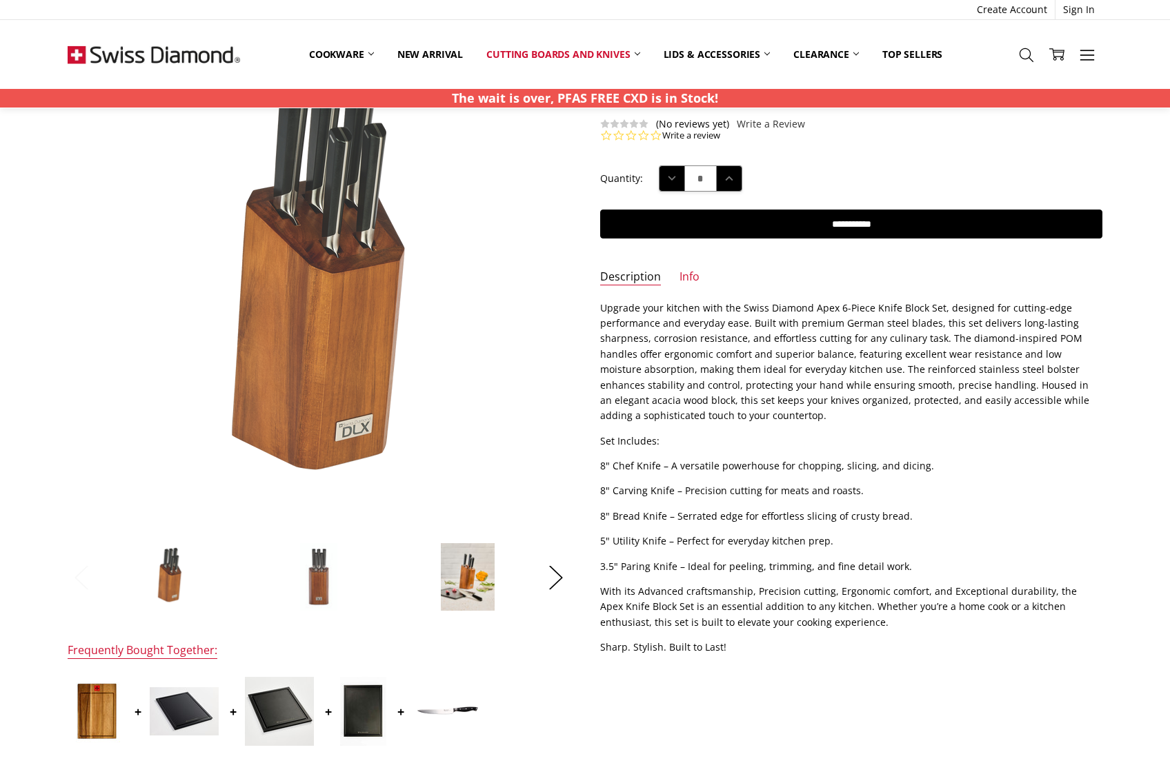
click at [88, 581] on button "Previous" at bounding box center [82, 577] width 28 height 42
click at [318, 586] on img at bounding box center [318, 577] width 39 height 69
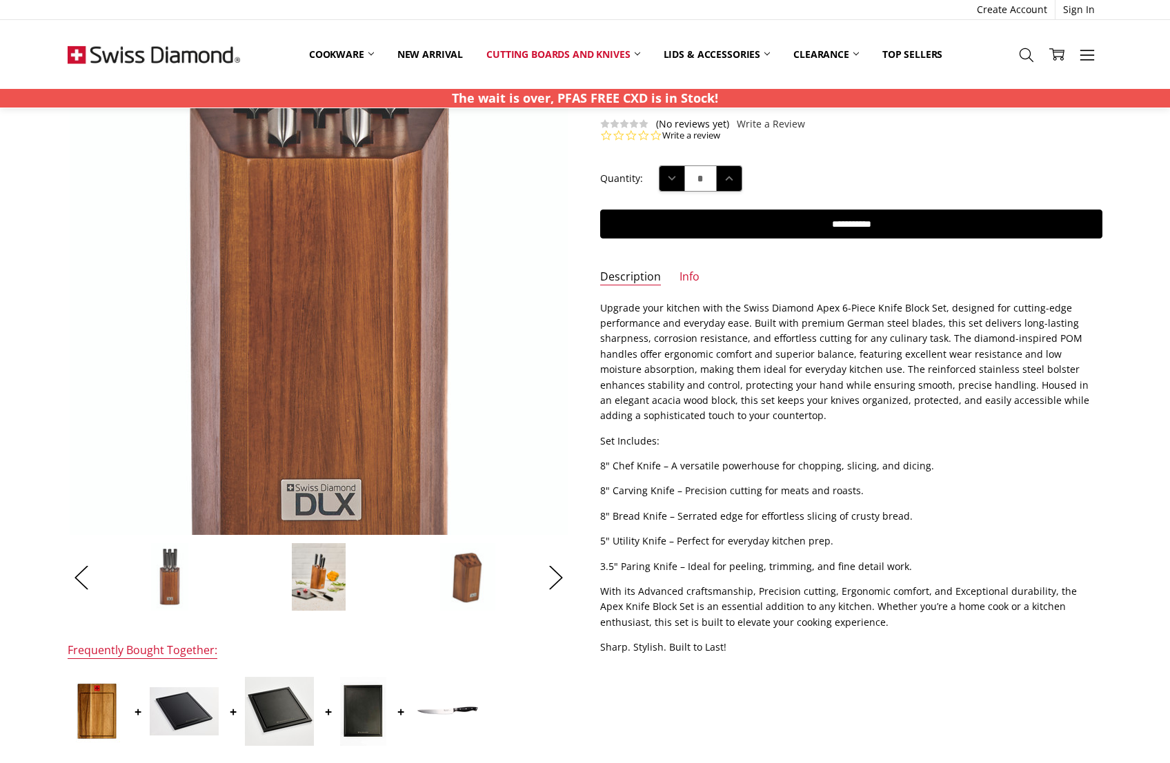
click at [312, 373] on img at bounding box center [319, 216] width 498 height 883
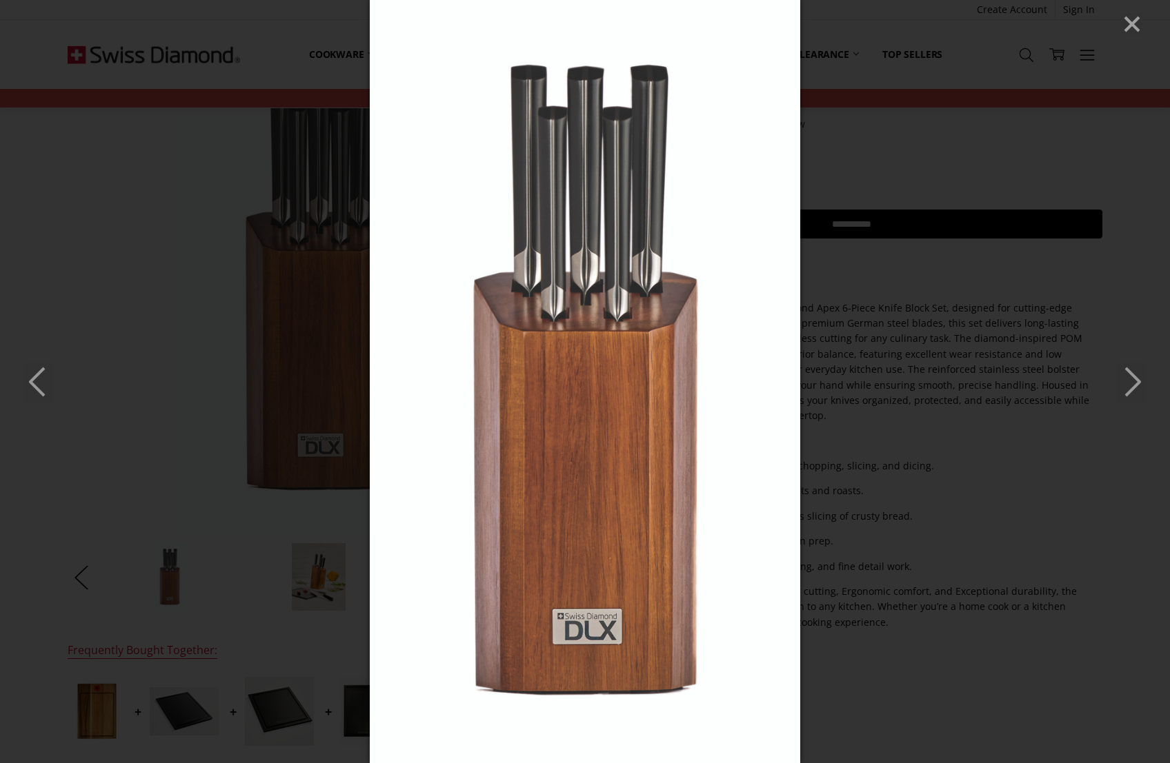
click at [1133, 26] on line "Close" at bounding box center [1132, 24] width 14 height 14
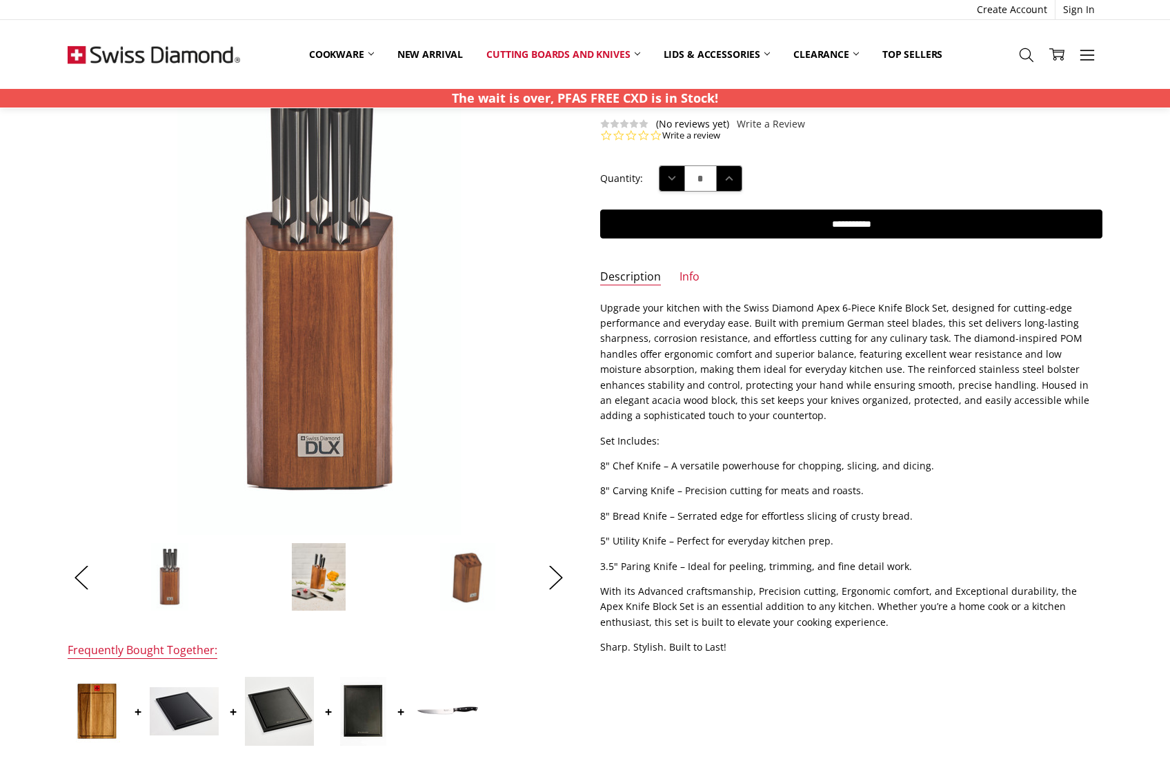
click at [309, 577] on img at bounding box center [318, 577] width 55 height 69
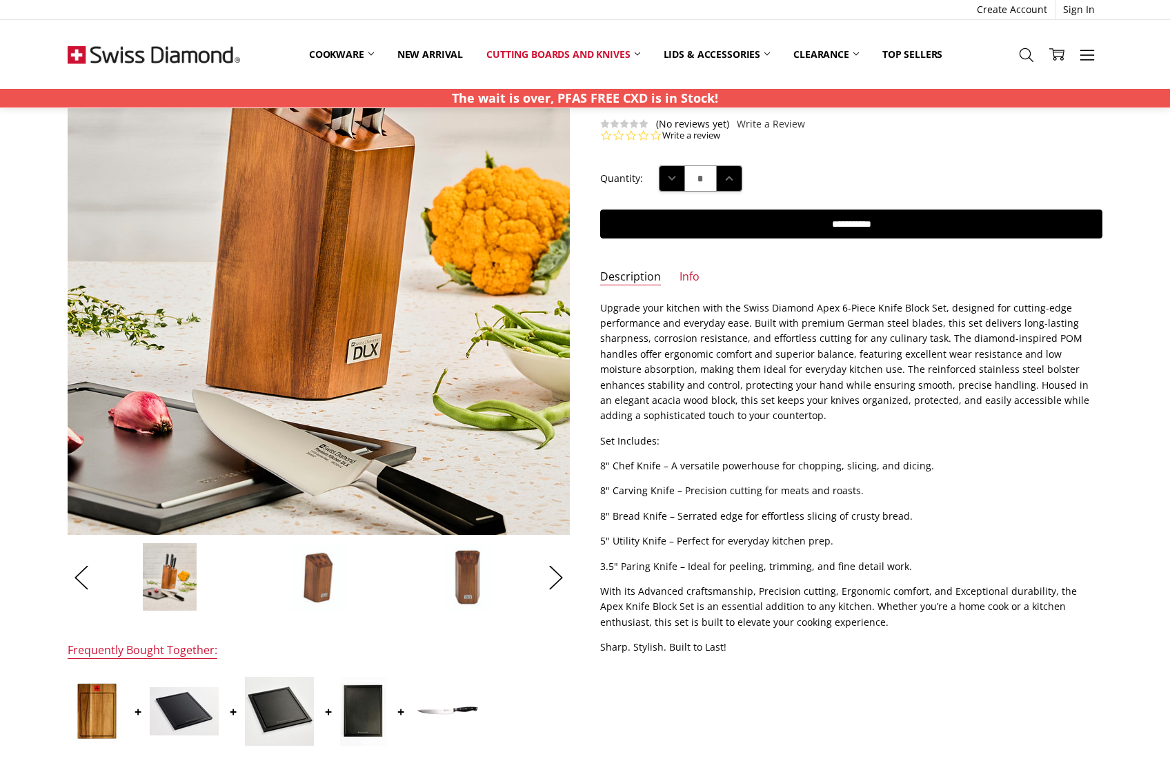
click at [321, 341] on img at bounding box center [317, 240] width 706 height 883
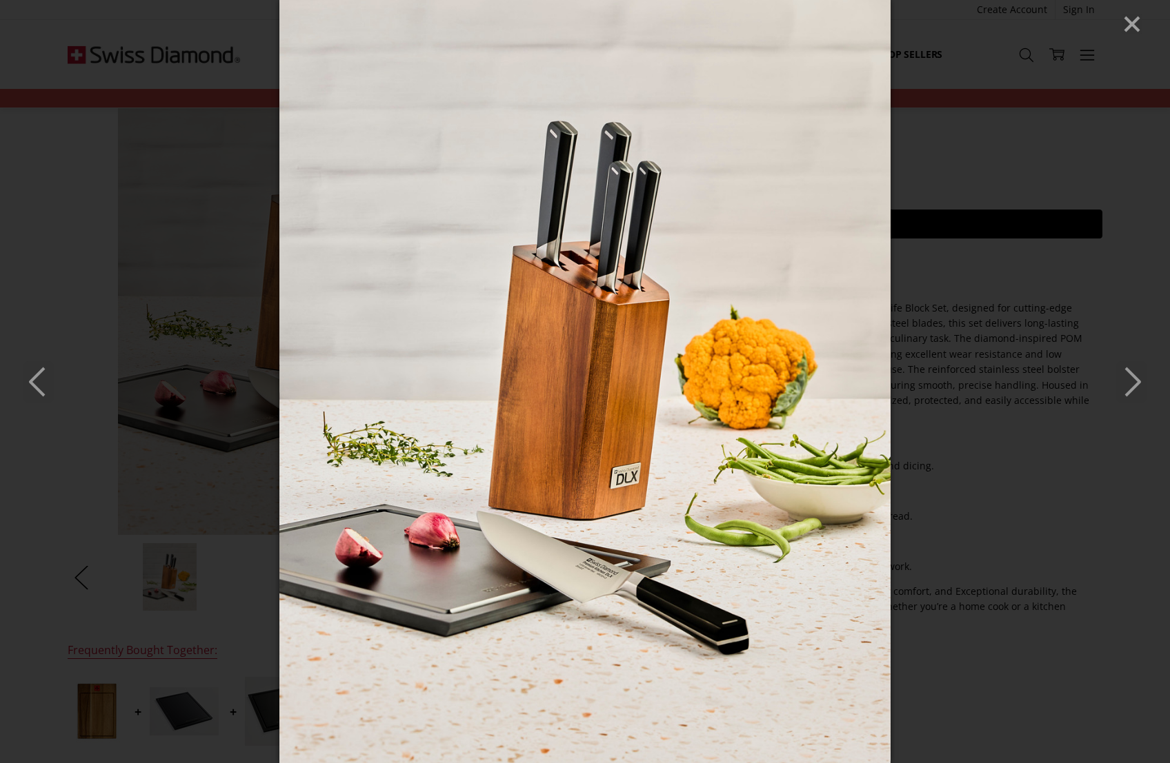
click at [1133, 22] on line "Close" at bounding box center [1132, 24] width 14 height 14
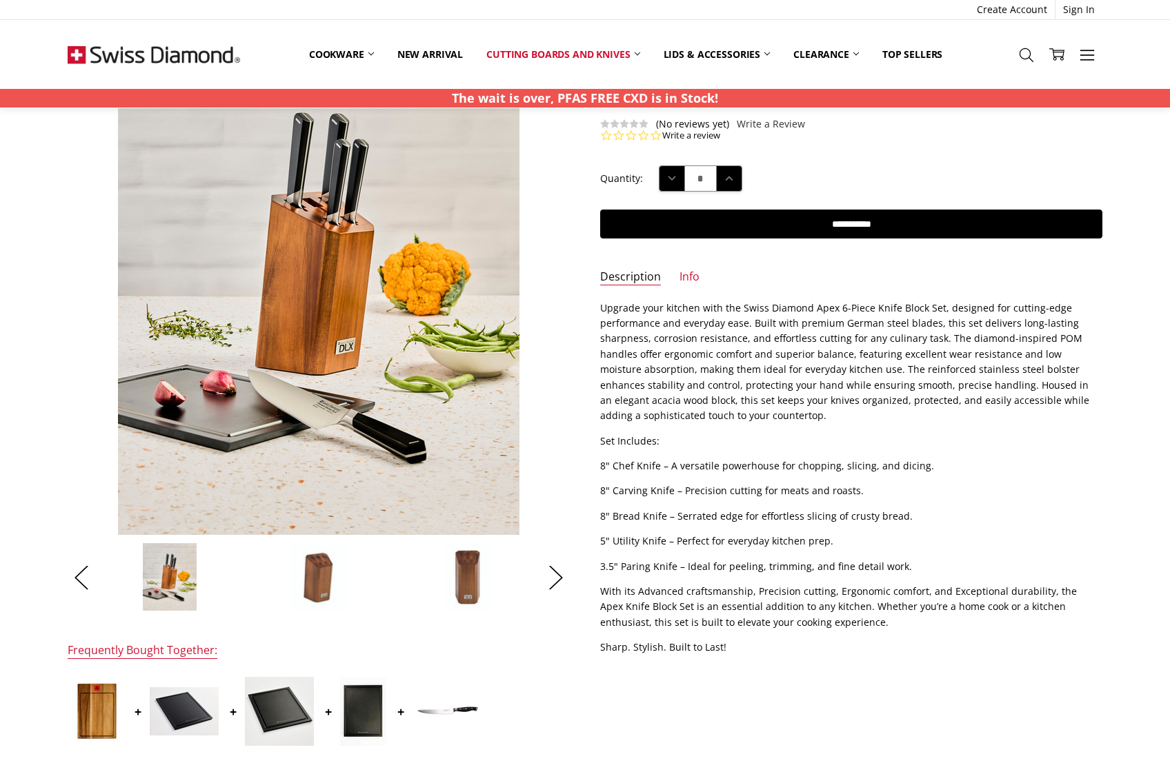
click at [317, 584] on img at bounding box center [318, 577] width 56 height 69
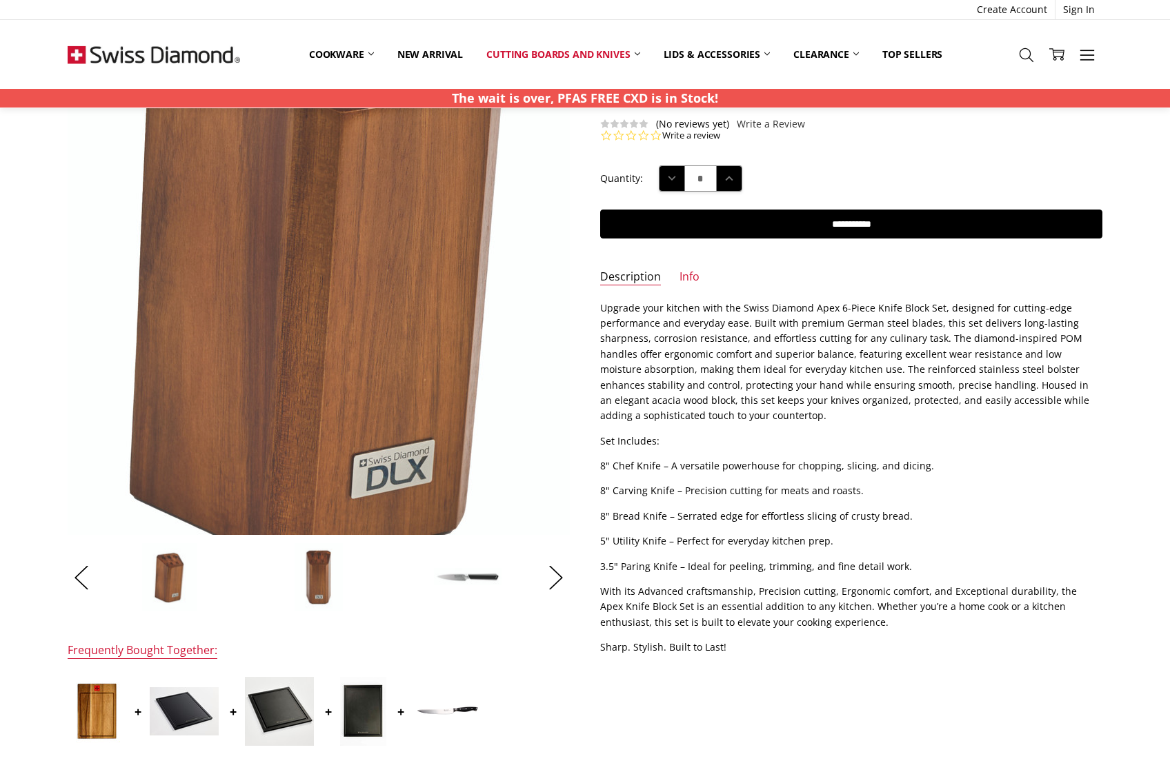
click at [309, 352] on img at bounding box center [322, 231] width 715 height 883
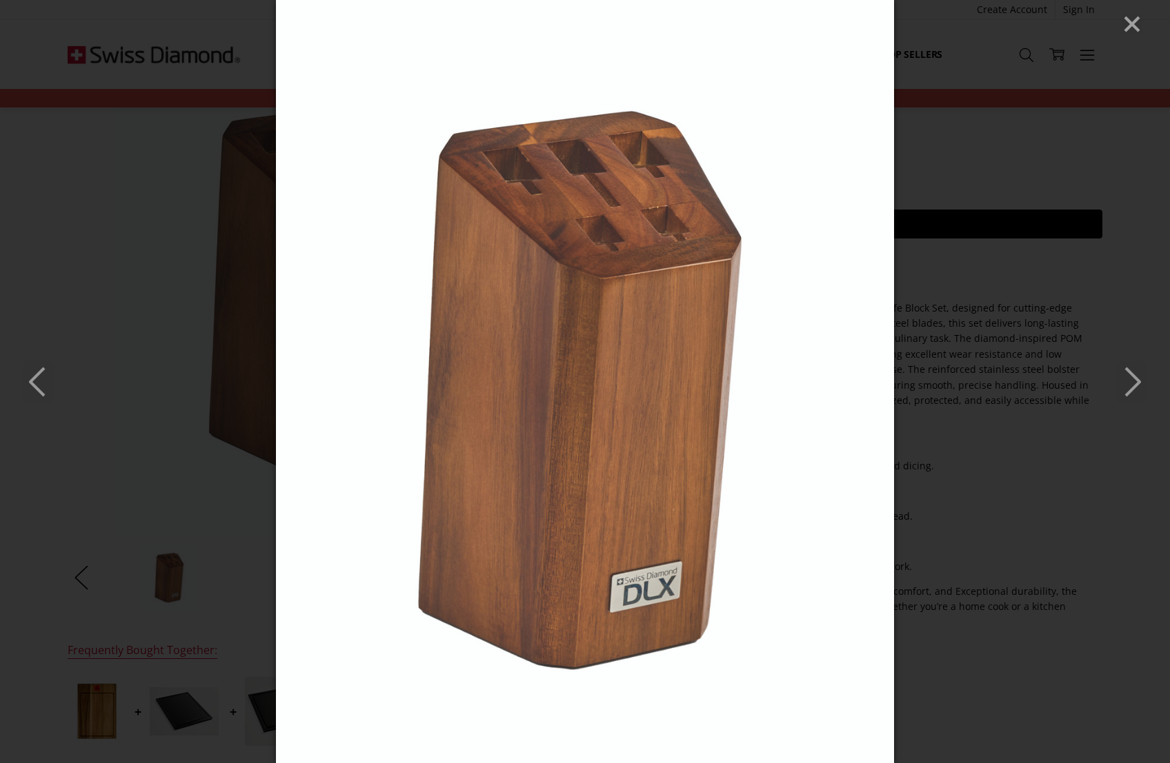
click at [1142, 26] on div at bounding box center [585, 381] width 1170 height 763
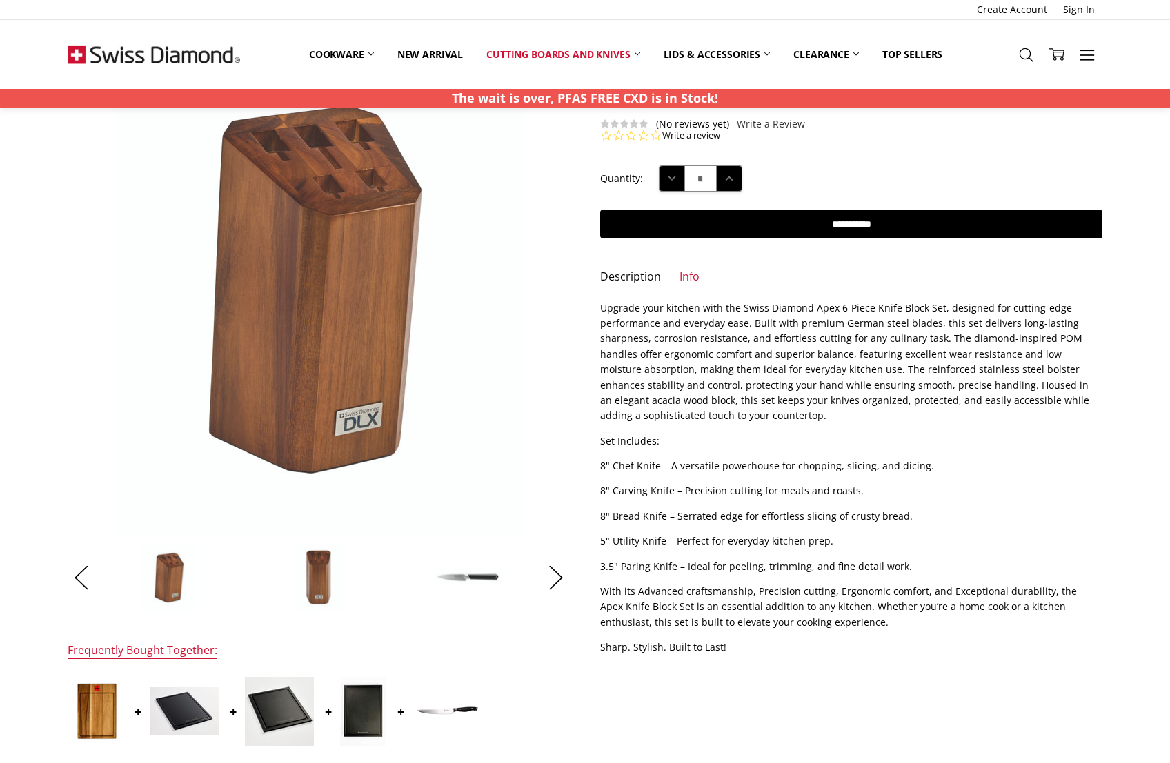
click at [312, 571] on img at bounding box center [319, 577] width 50 height 69
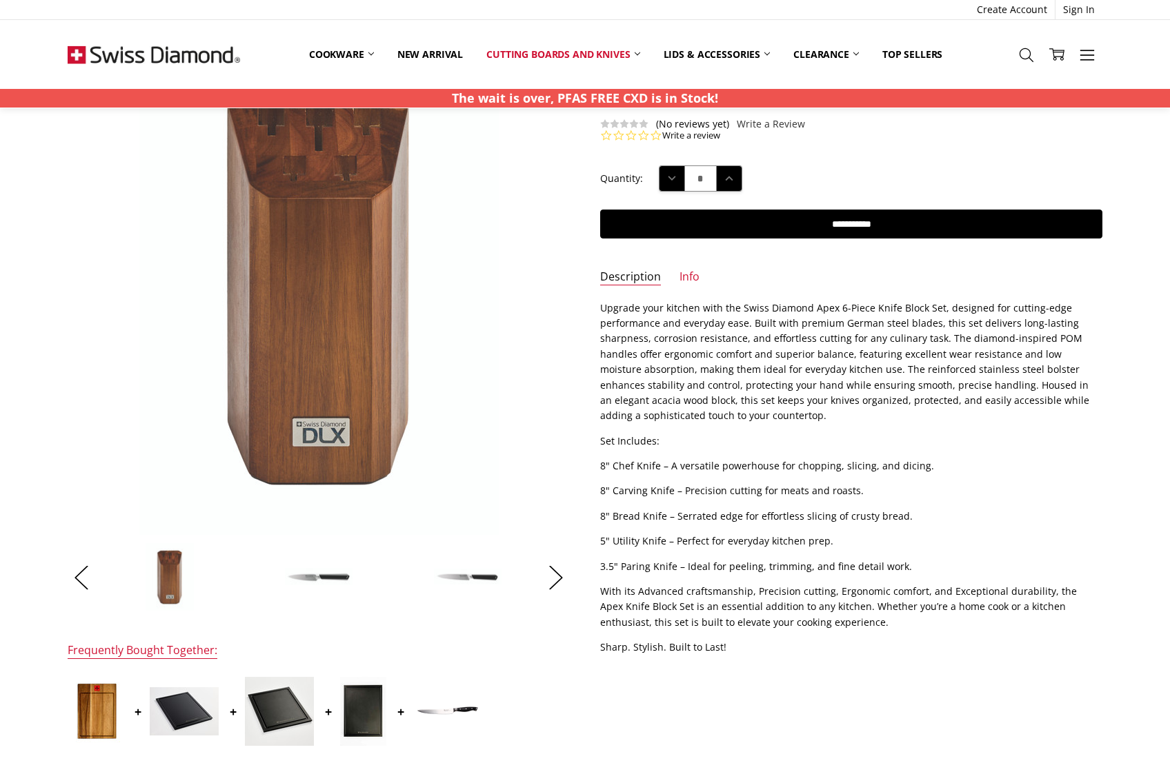
click at [312, 571] on img at bounding box center [318, 577] width 69 height 19
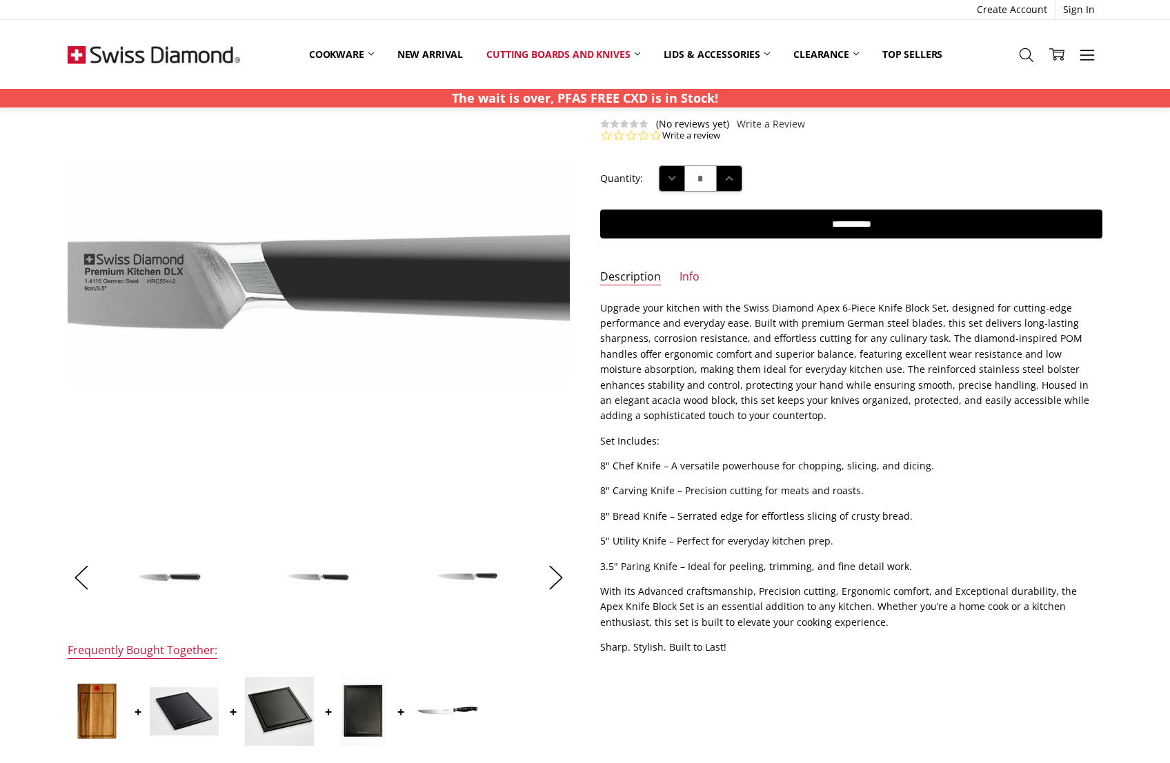
click at [402, 264] on img at bounding box center [255, 272] width 883 height 225
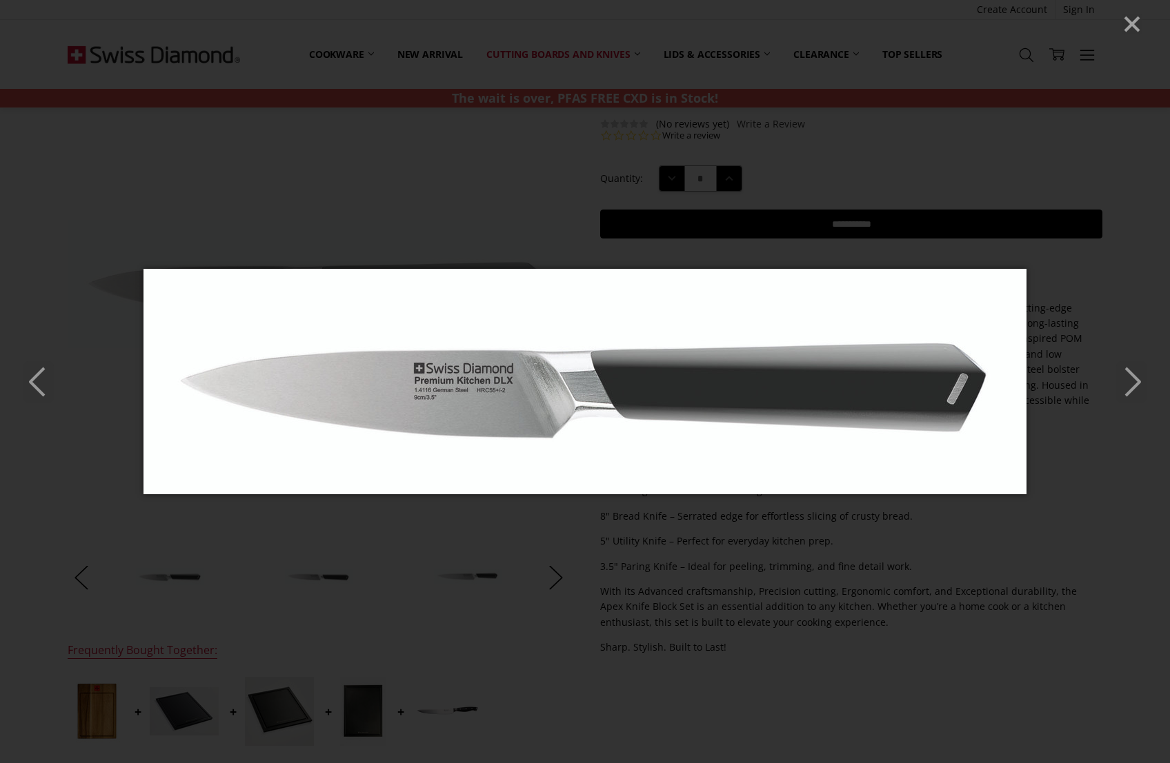
click at [578, 120] on div at bounding box center [585, 384] width 1170 height 763
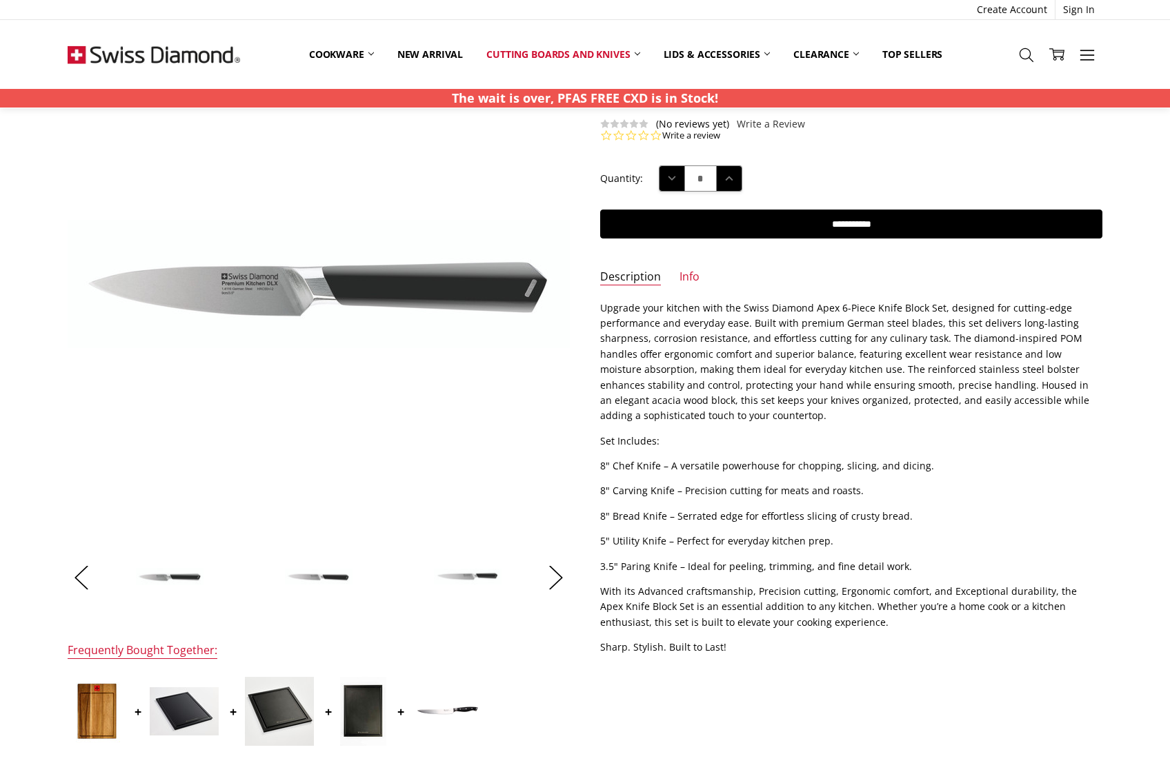
click at [310, 578] on img at bounding box center [318, 577] width 69 height 18
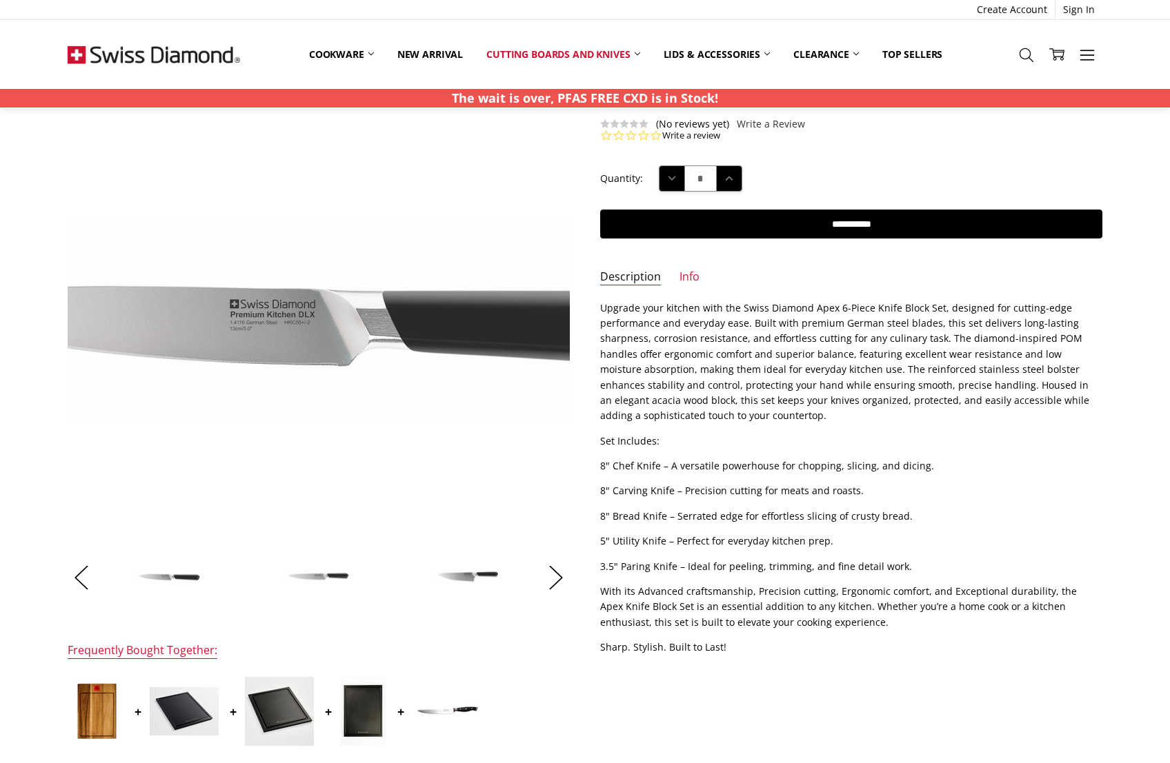
click at [301, 345] on img at bounding box center [332, 320] width 883 height 210
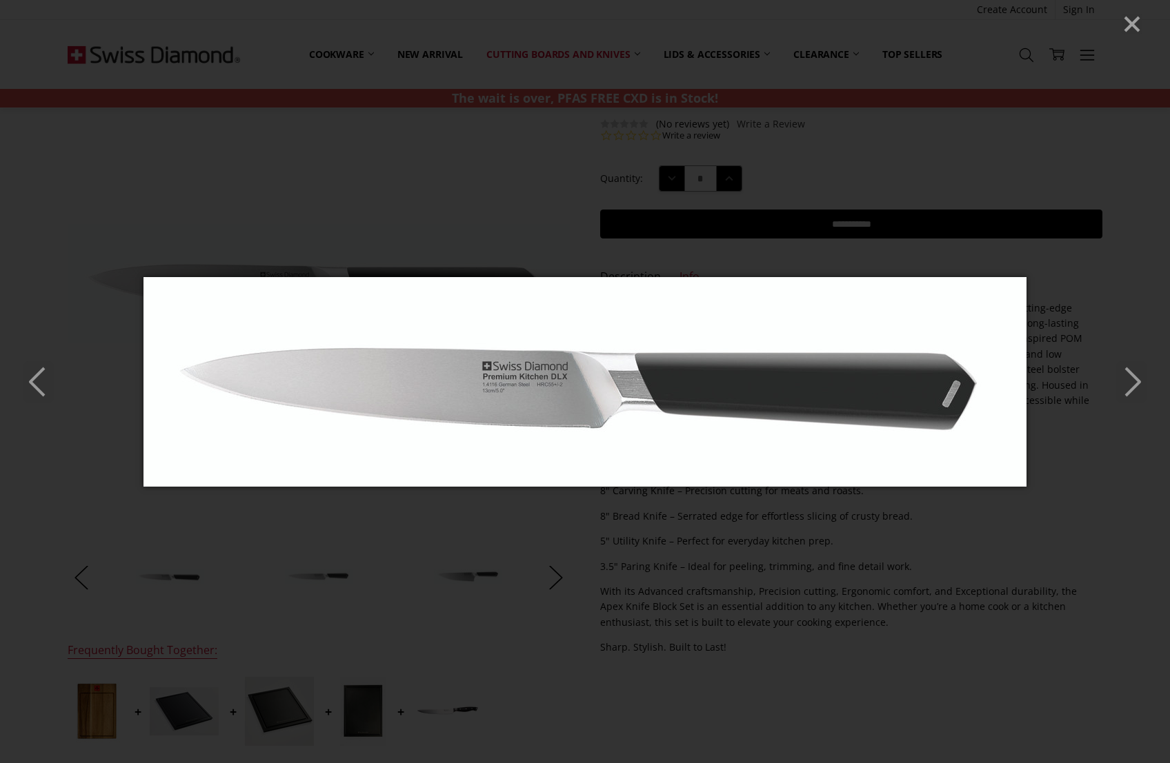
click at [1129, 29] on icon "Close" at bounding box center [1131, 24] width 21 height 21
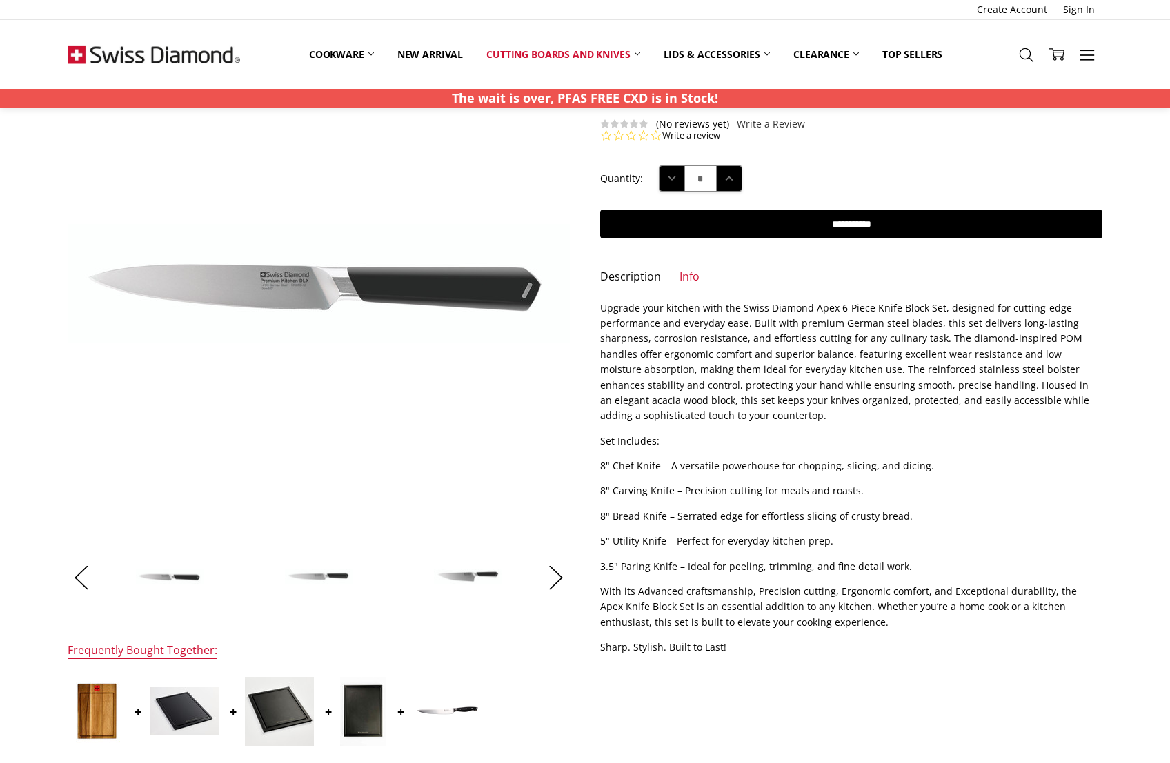
click at [329, 572] on img at bounding box center [318, 577] width 69 height 18
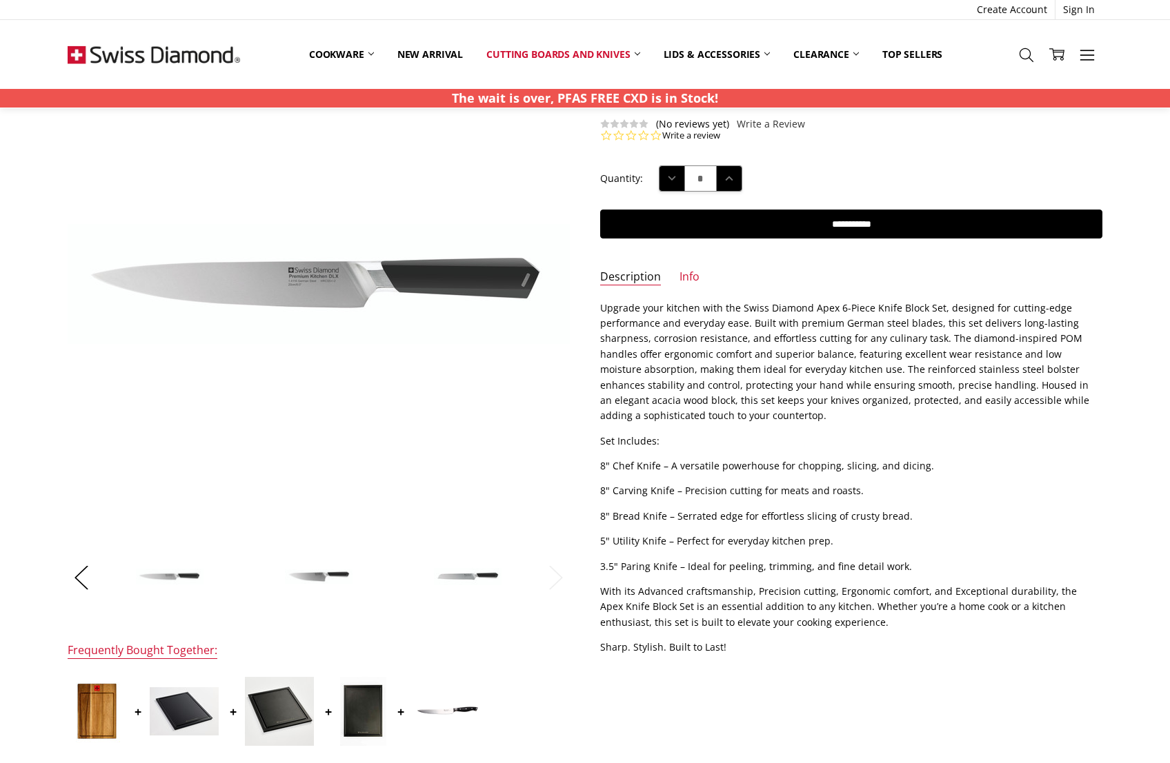
click at [175, 577] on img at bounding box center [169, 577] width 69 height 18
click at [175, 576] on img at bounding box center [169, 577] width 69 height 18
click at [307, 576] on img at bounding box center [318, 577] width 69 height 17
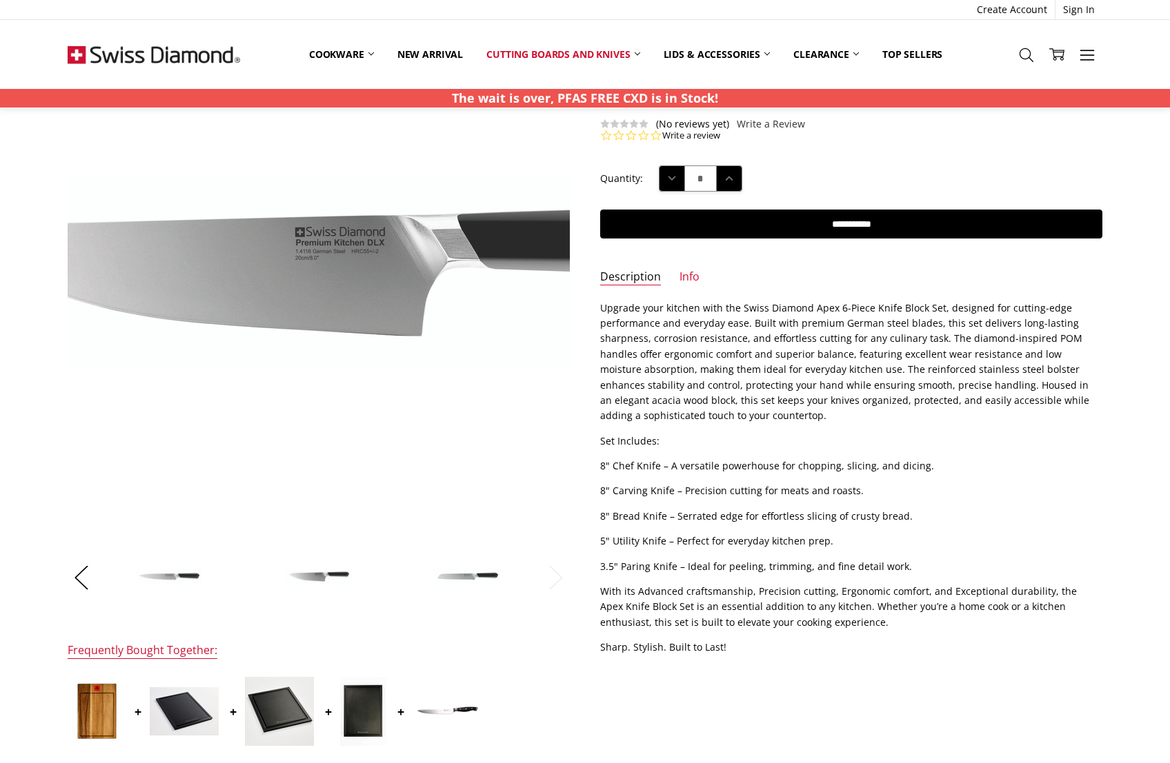
click at [288, 265] on img at bounding box center [342, 271] width 883 height 195
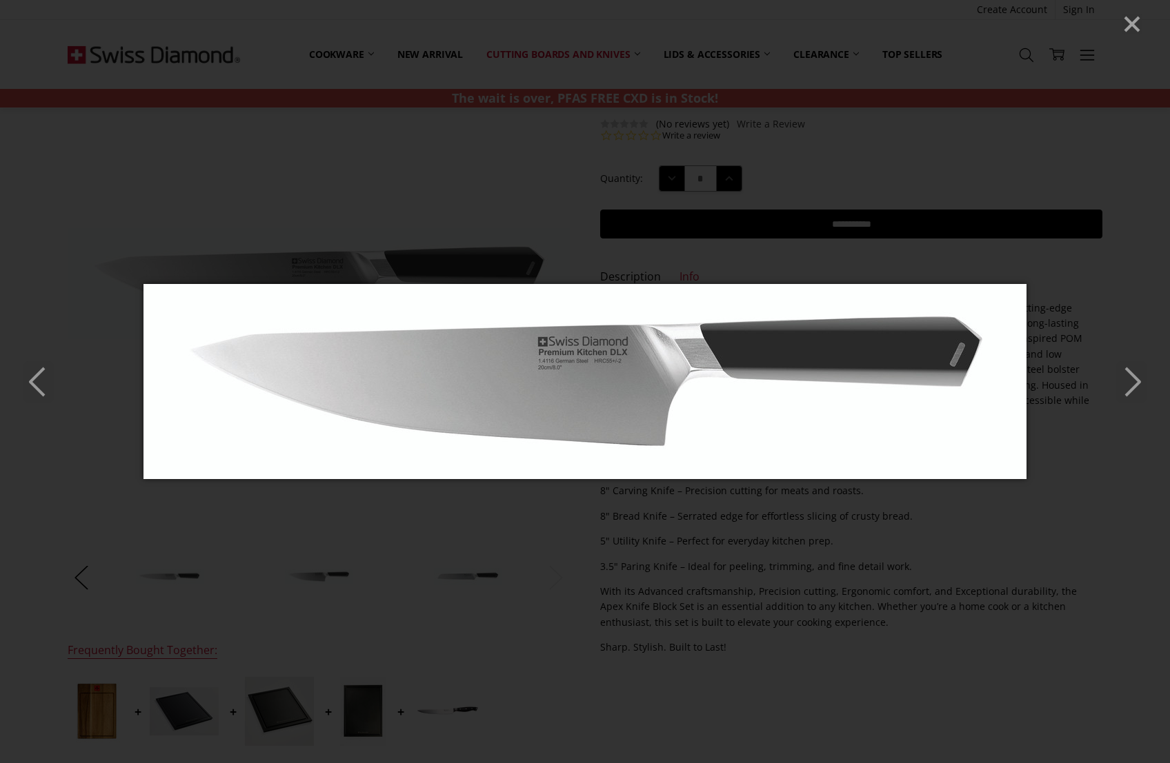
click at [359, 548] on div at bounding box center [585, 384] width 1170 height 763
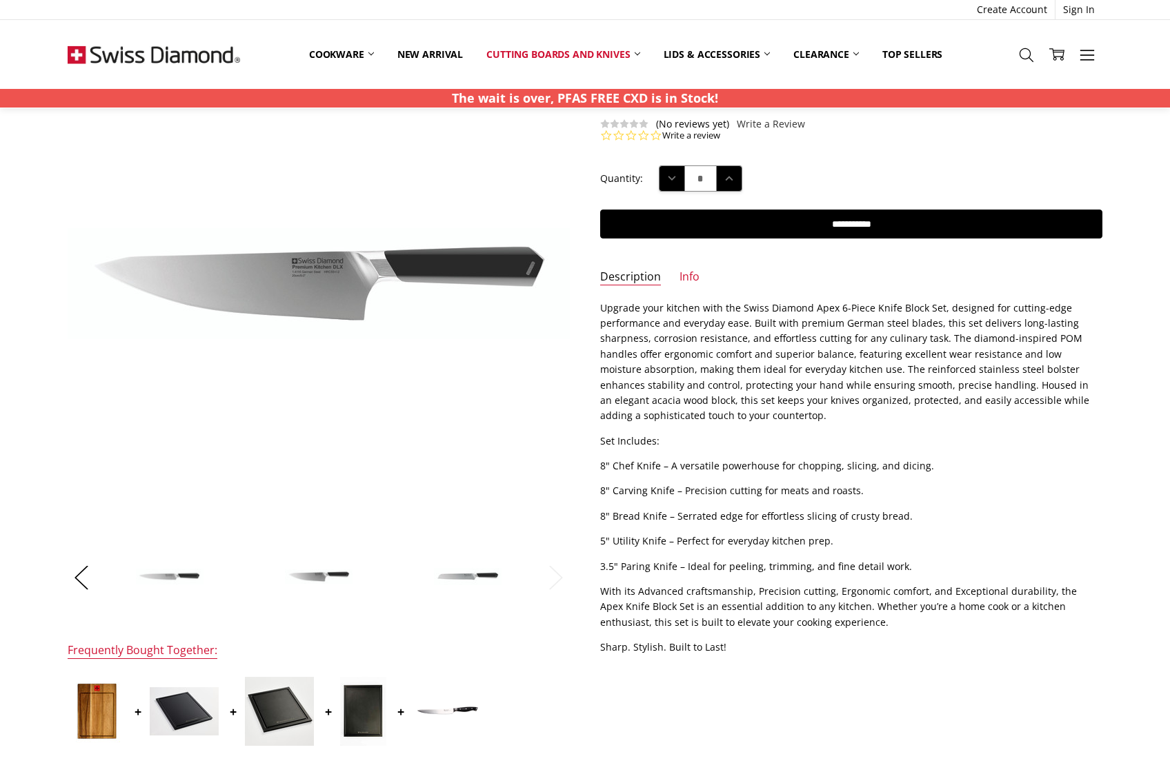
click at [458, 575] on img at bounding box center [467, 577] width 69 height 19
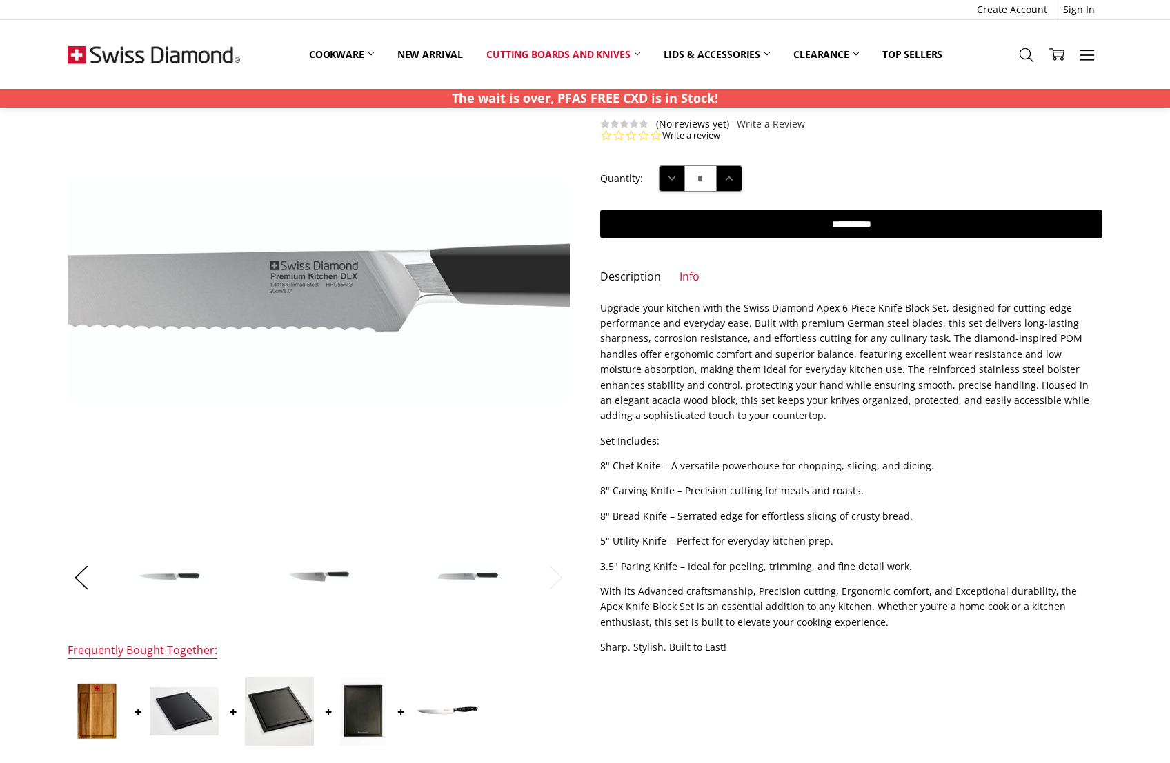
click at [326, 297] on img at bounding box center [313, 291] width 883 height 221
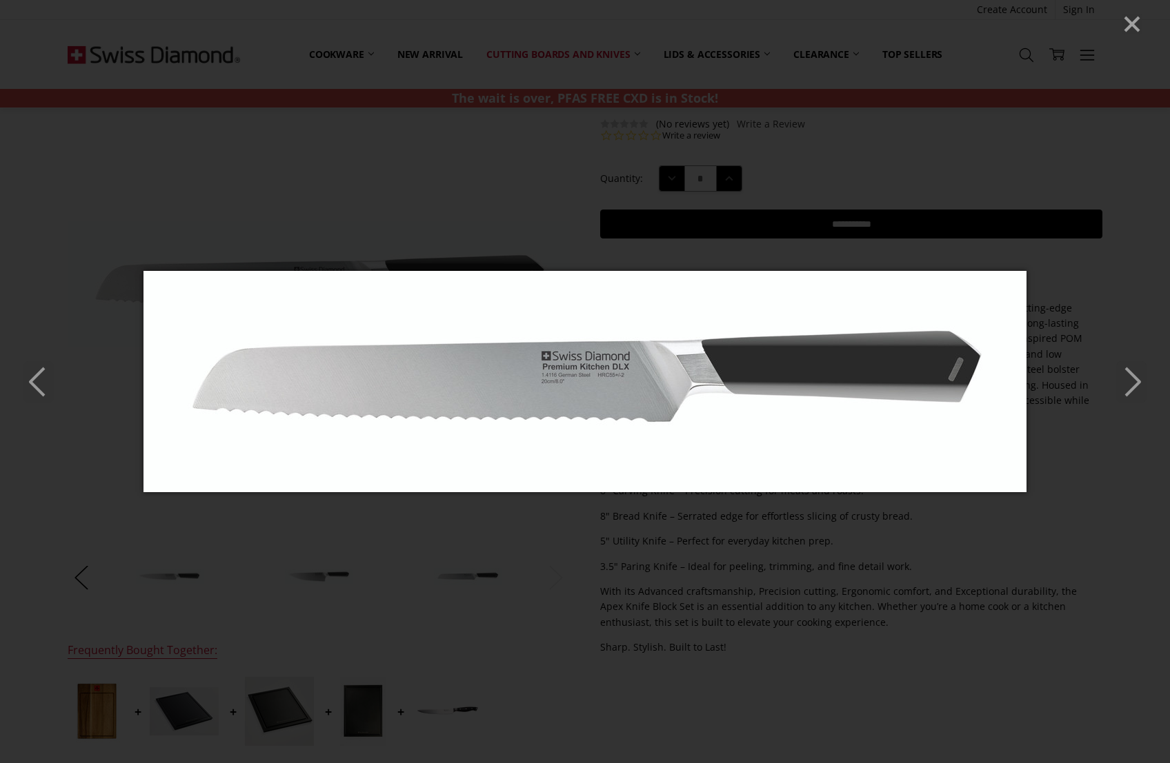
click at [1127, 382] on icon "Next" at bounding box center [1131, 381] width 30 height 41
click at [1132, 388] on polyline "Next" at bounding box center [1132, 382] width 14 height 28
click at [1133, 19] on icon "Close" at bounding box center [1131, 24] width 21 height 21
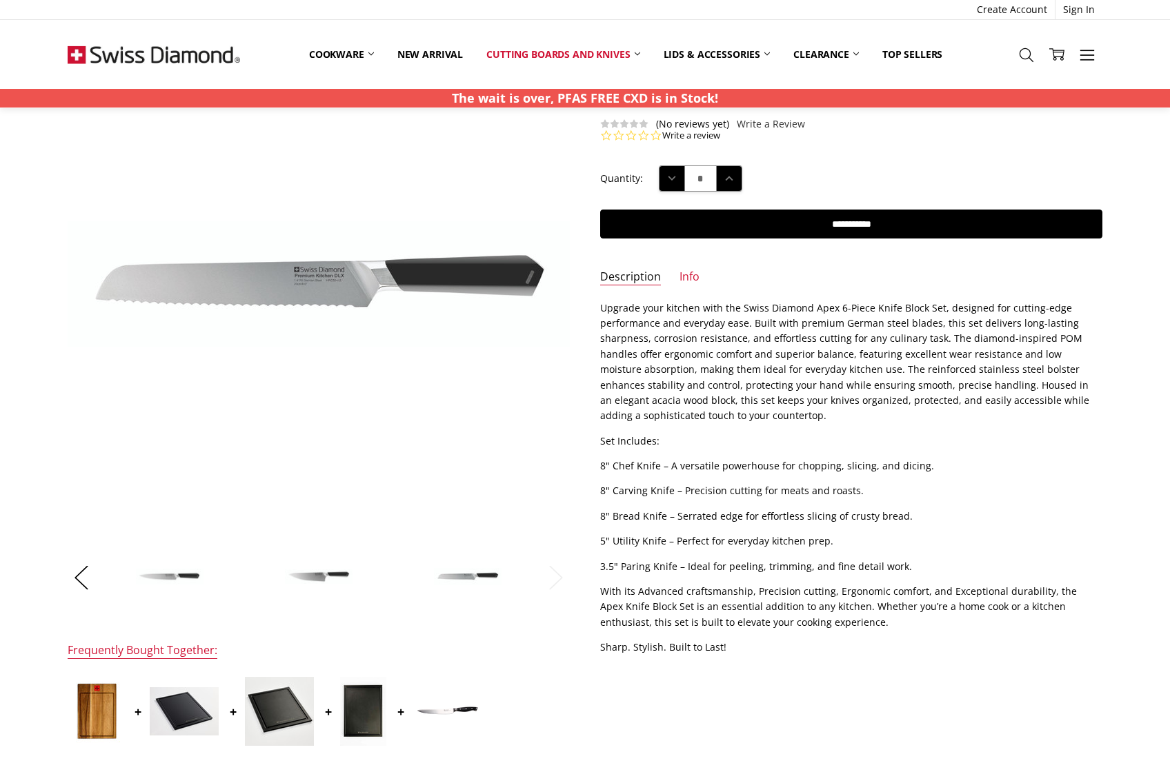
click at [472, 574] on img at bounding box center [467, 577] width 69 height 19
click at [293, 574] on img at bounding box center [318, 577] width 69 height 17
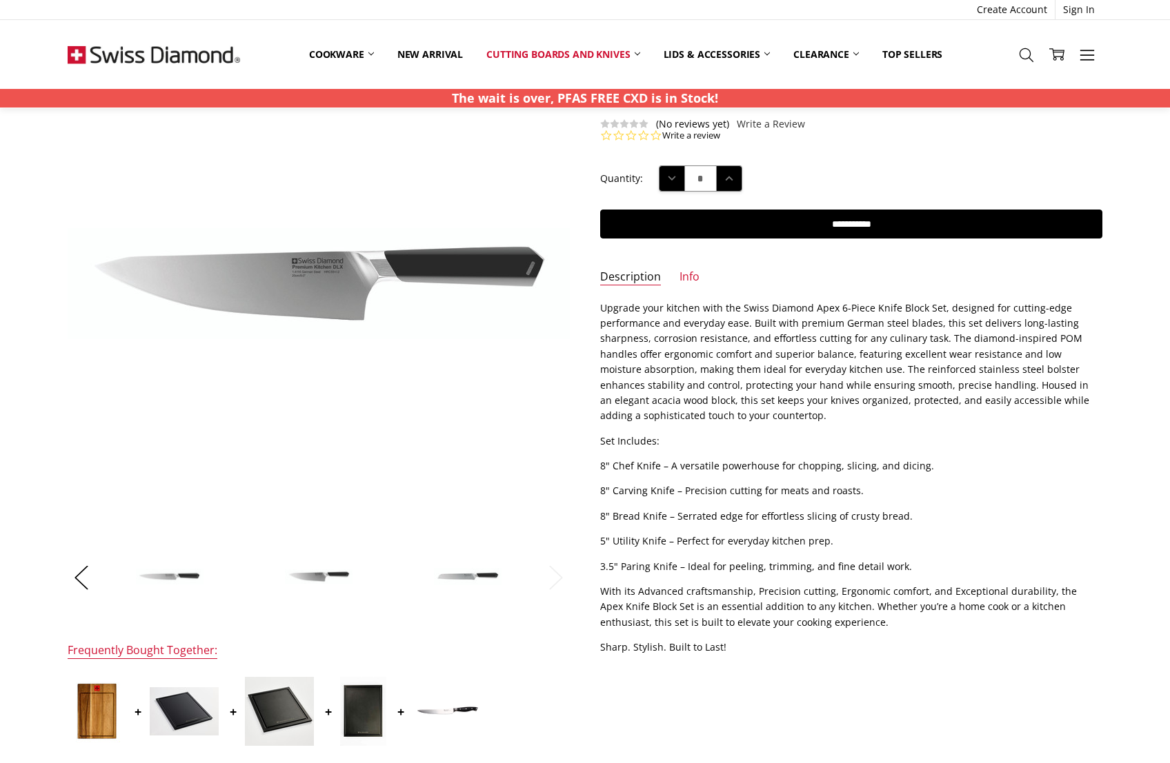
click at [174, 577] on img at bounding box center [169, 577] width 69 height 18
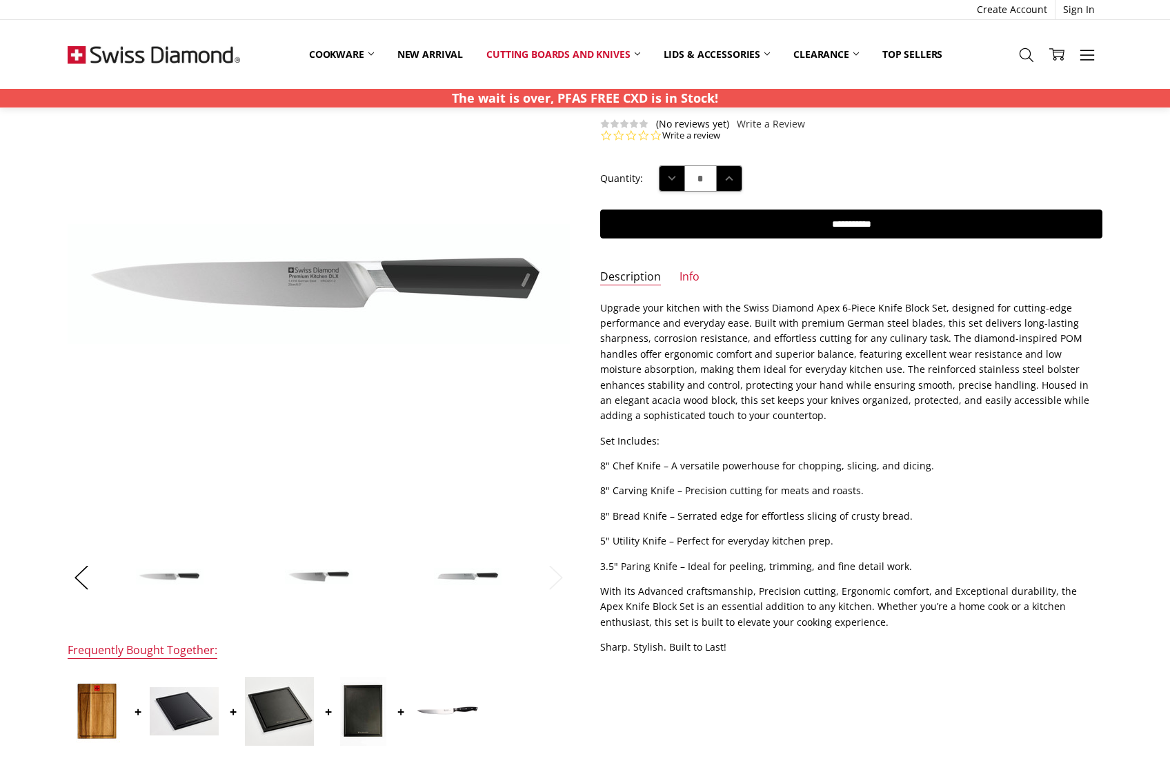
click at [642, 486] on p "8" Carving Knife – Precision cutting for meats and roasts." at bounding box center [851, 490] width 502 height 15
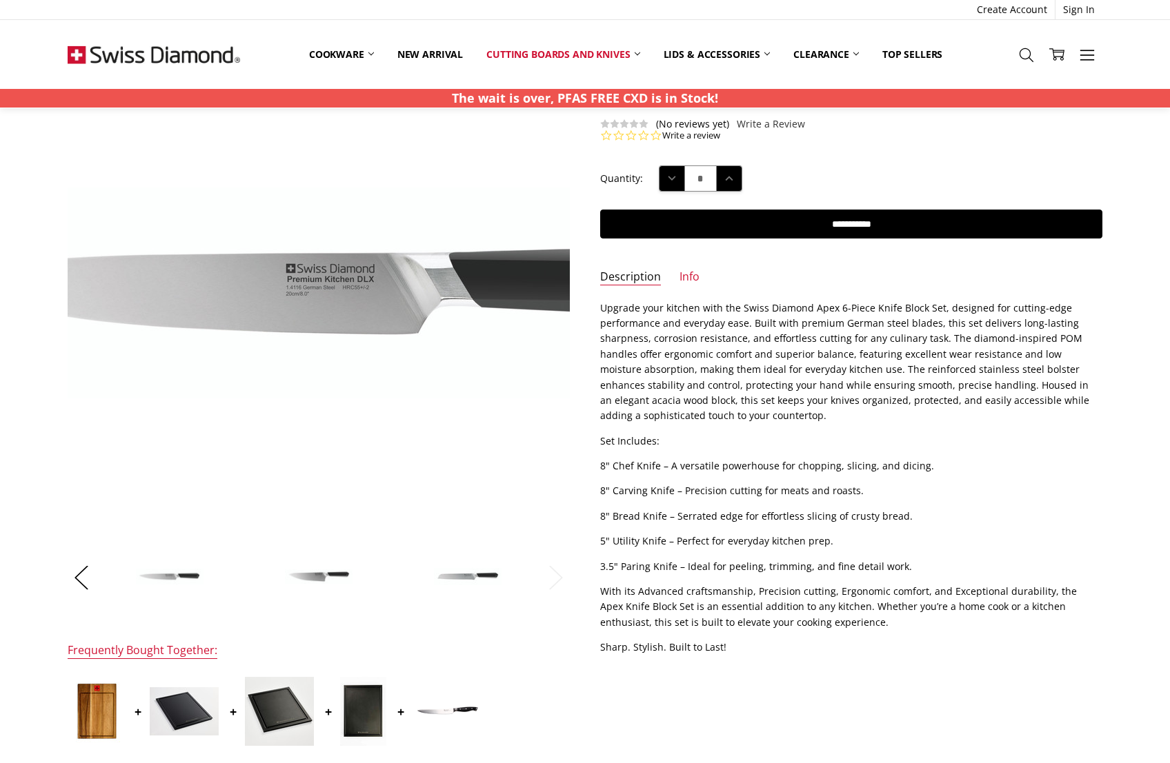
click at [291, 300] on img at bounding box center [339, 293] width 883 height 211
